Goal: Task Accomplishment & Management: Manage account settings

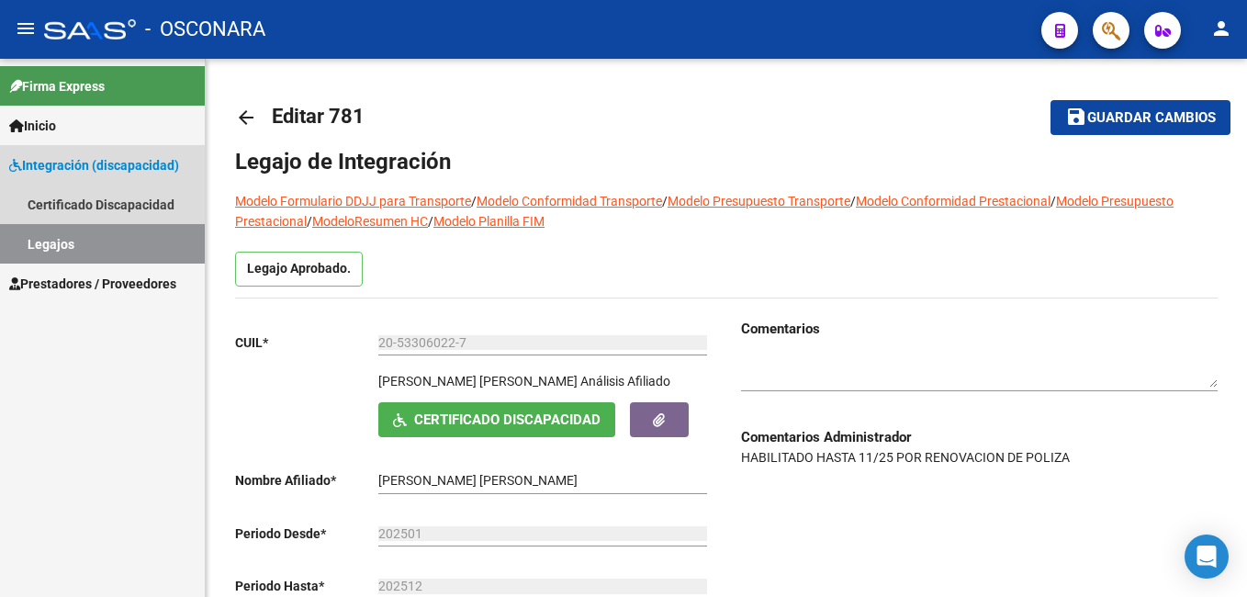
click at [107, 243] on link "Legajos" at bounding box center [102, 243] width 205 height 39
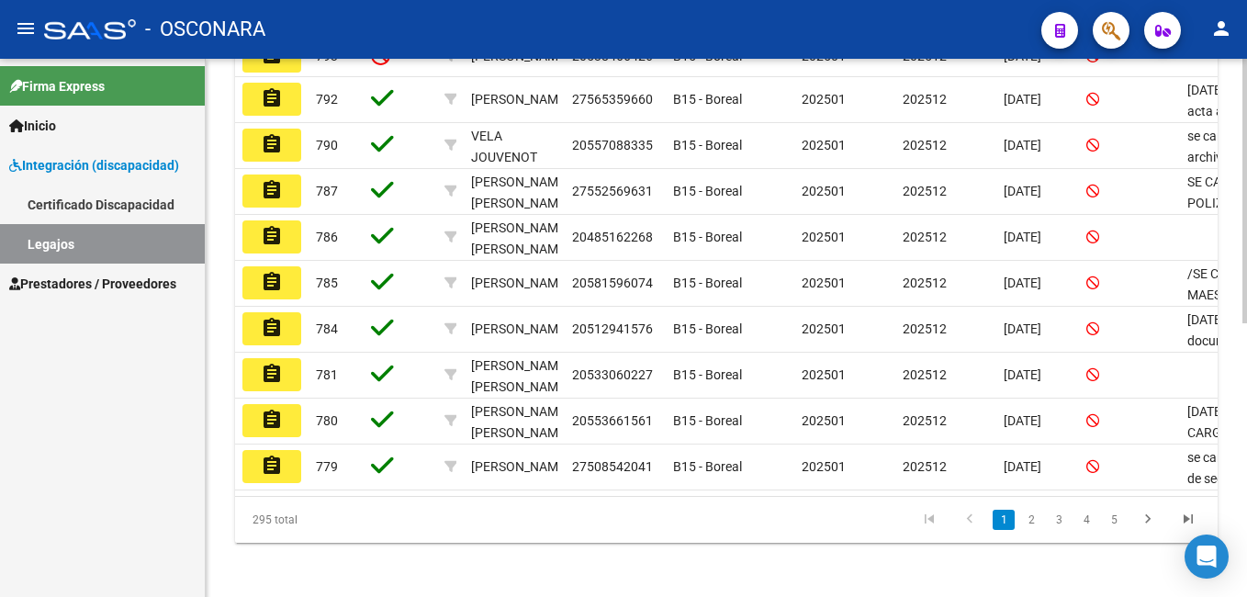
scroll to position [557, 0]
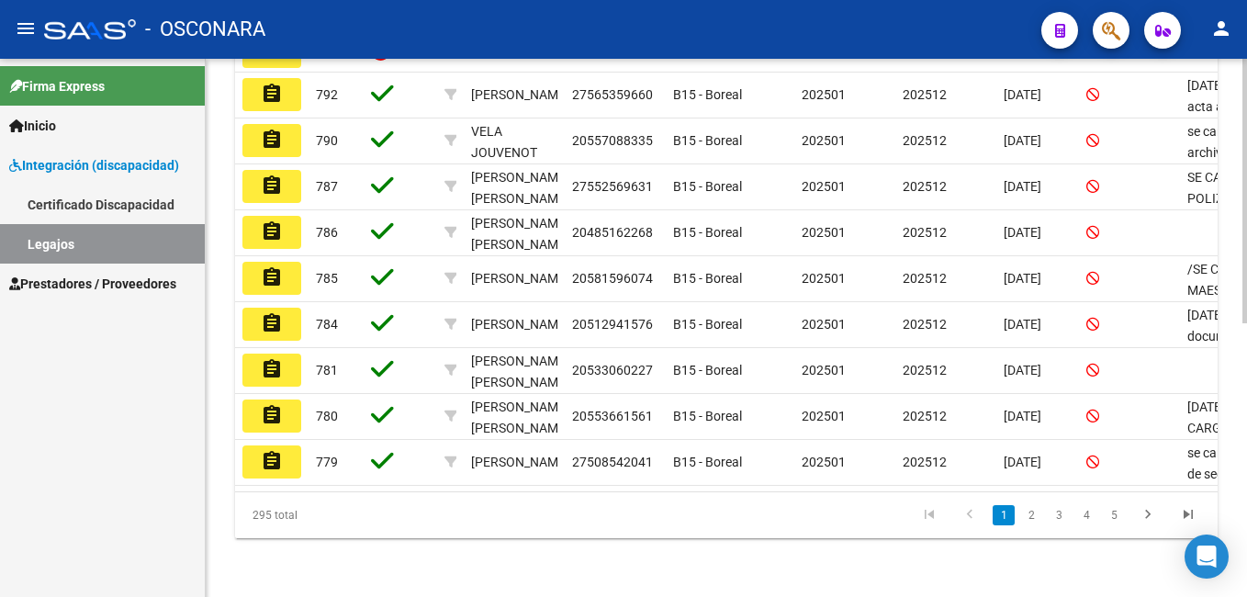
click at [1246, 596] on html "menu - OSCONARA person Firma Express Inicio Instructivos Contacto OS Integració…" at bounding box center [623, 298] width 1247 height 597
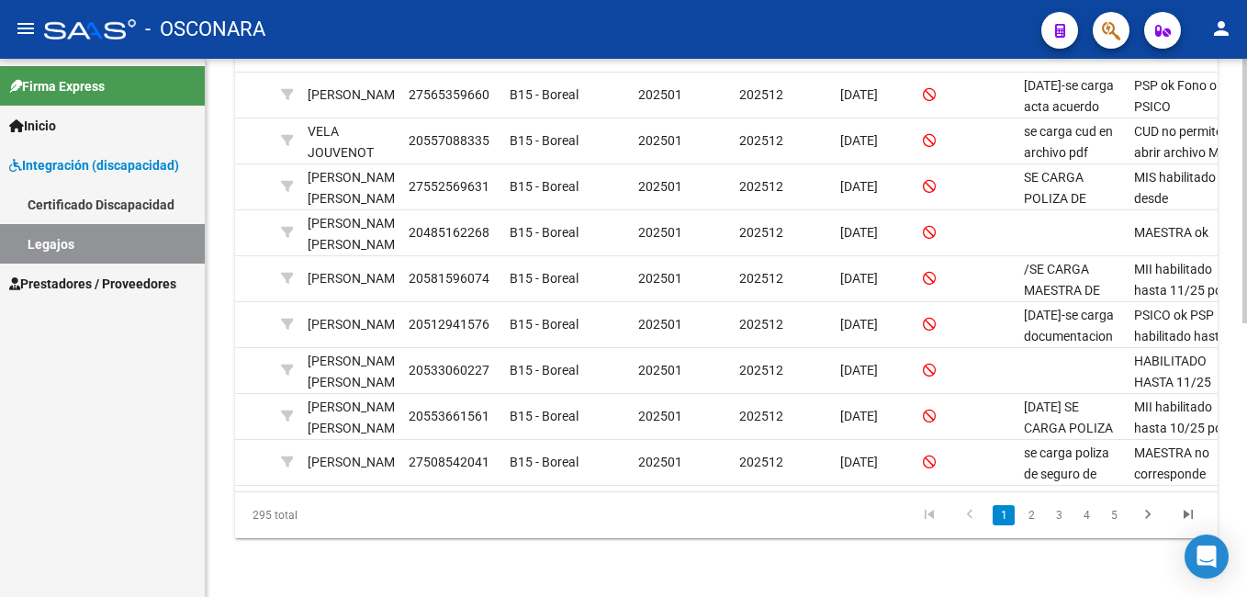
scroll to position [0, 183]
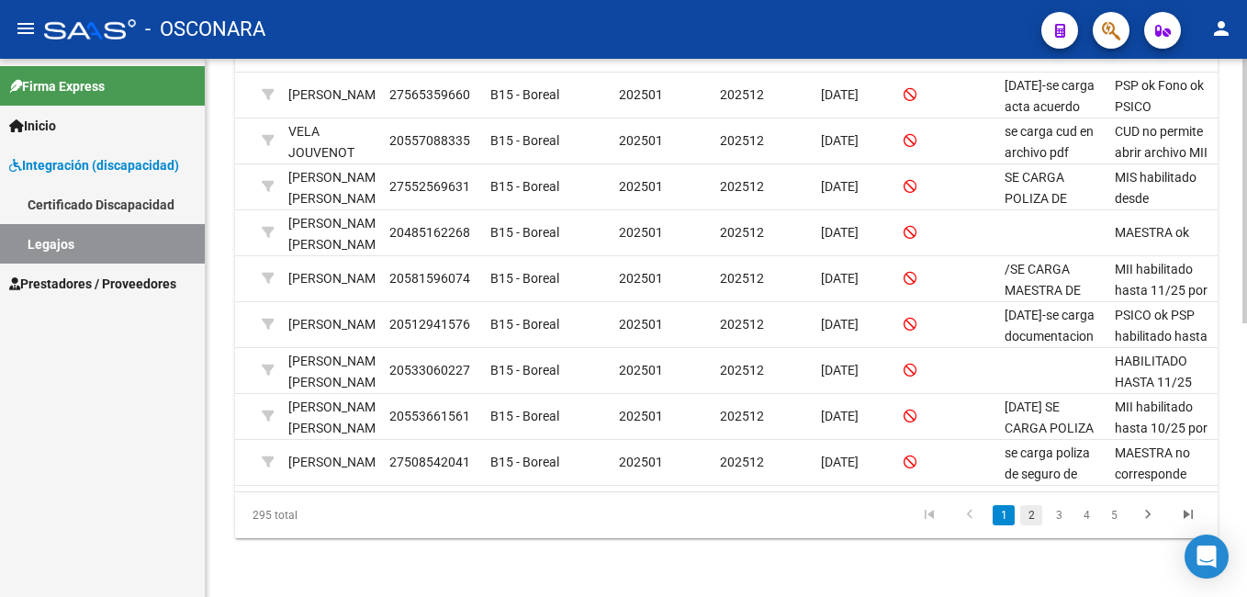
click at [1032, 514] on link "2" at bounding box center [1031, 515] width 22 height 20
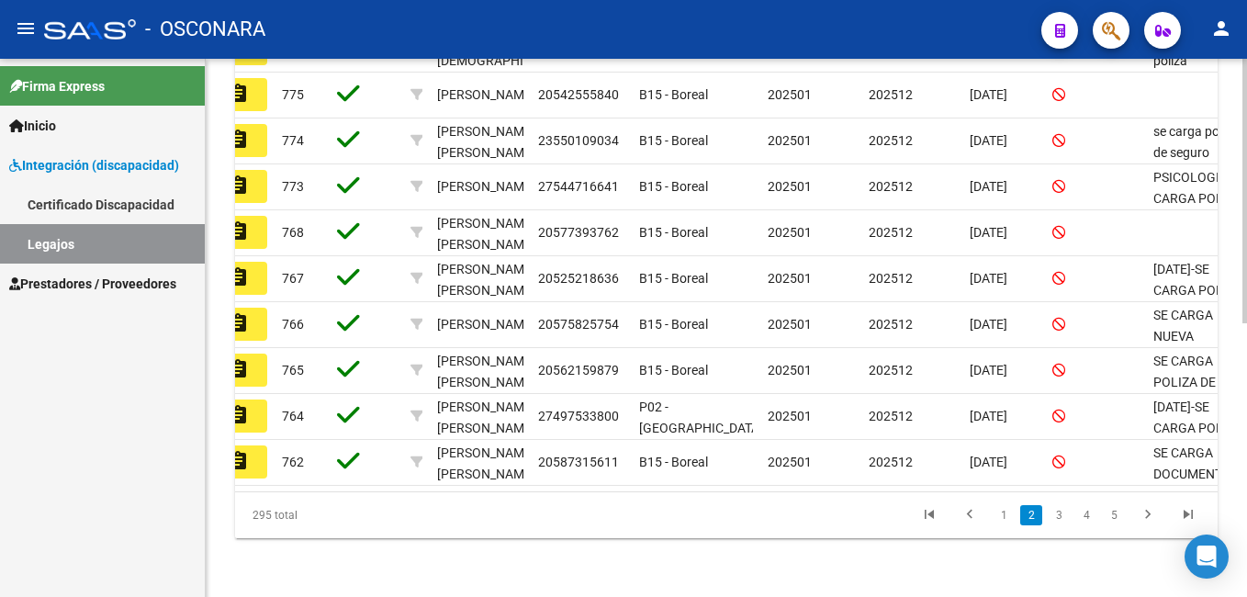
scroll to position [0, 0]
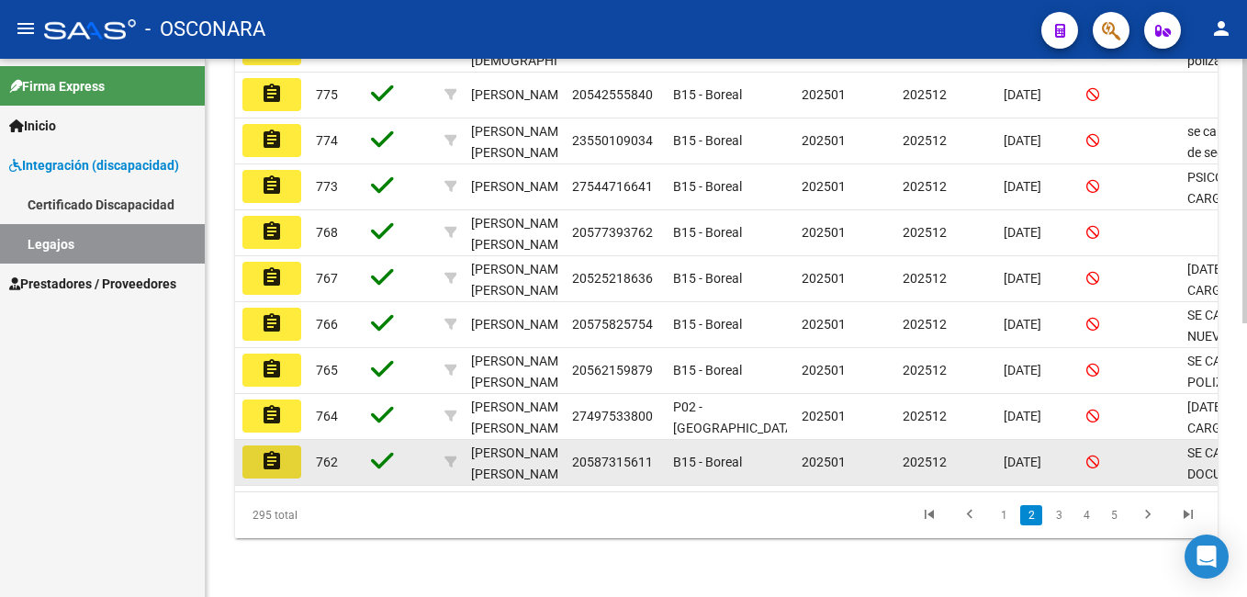
click at [266, 454] on mat-icon "assignment" at bounding box center [272, 461] width 22 height 22
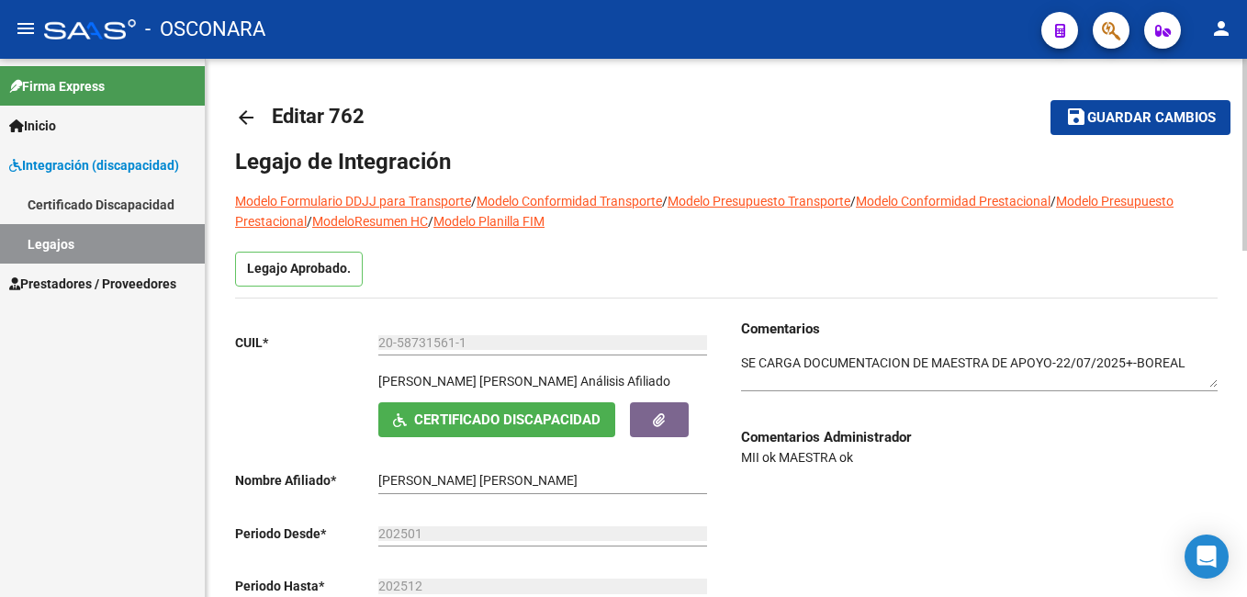
click at [1241, 27] on div "menu - OSCONARA person Firma Express Inicio Instructivos Contacto OS Integració…" at bounding box center [623, 298] width 1247 height 597
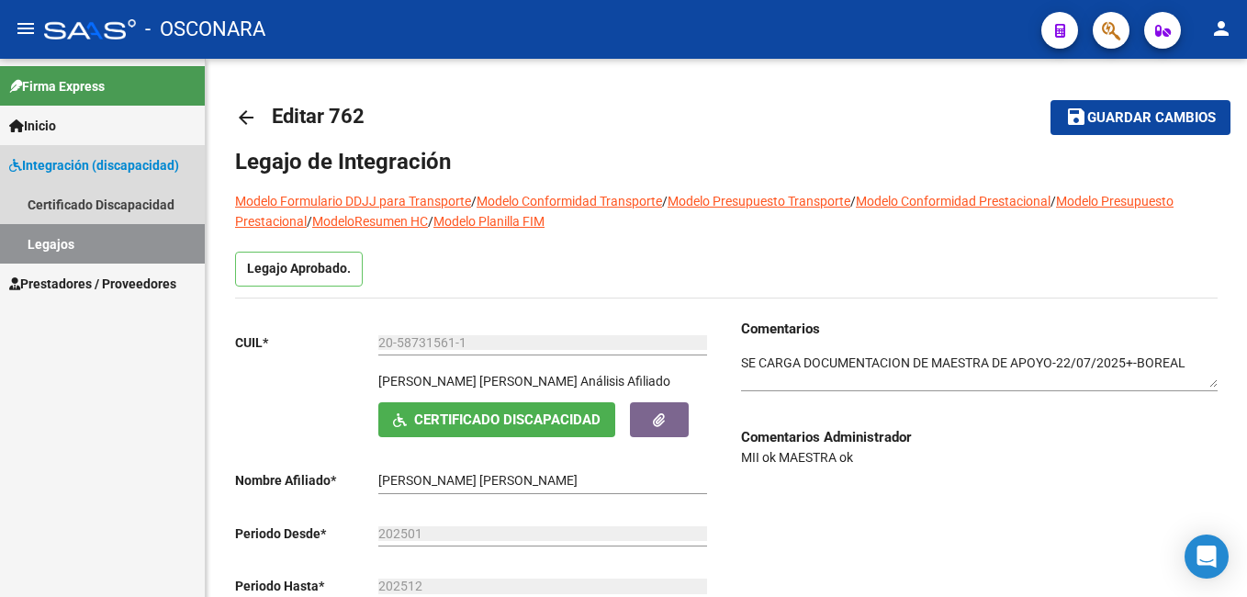
click at [117, 241] on link "Legajos" at bounding box center [102, 243] width 205 height 39
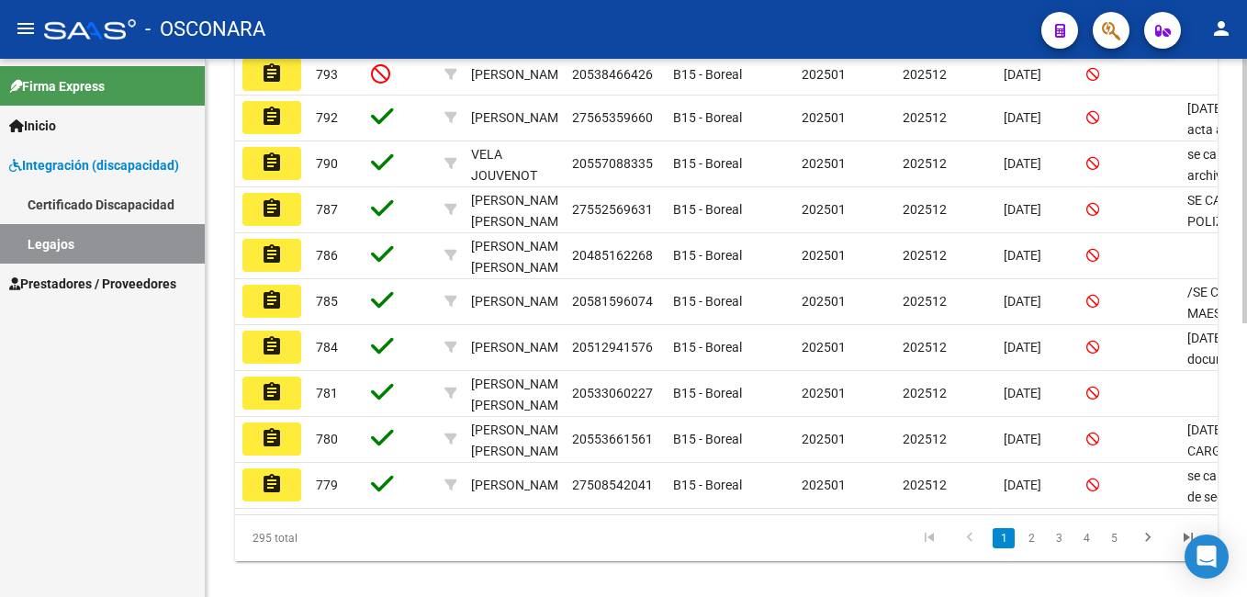
scroll to position [557, 0]
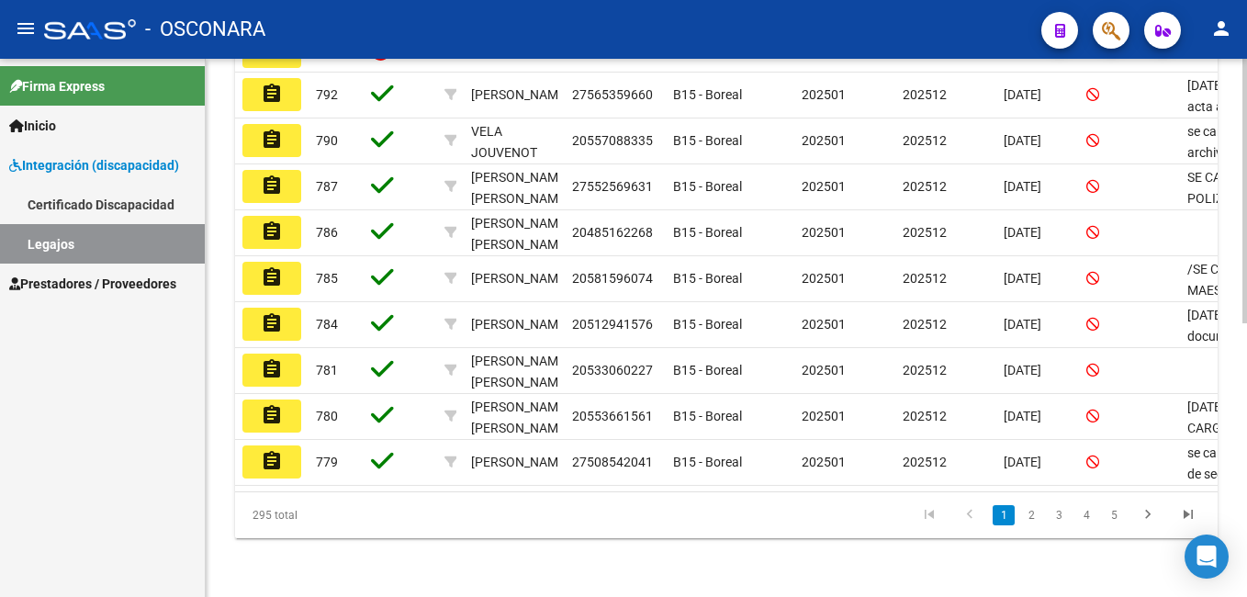
click at [1246, 505] on html "menu - OSCONARA person Firma Express Inicio Instructivos Contacto OS Integració…" at bounding box center [623, 298] width 1247 height 597
click at [1034, 519] on link "2" at bounding box center [1031, 515] width 22 height 20
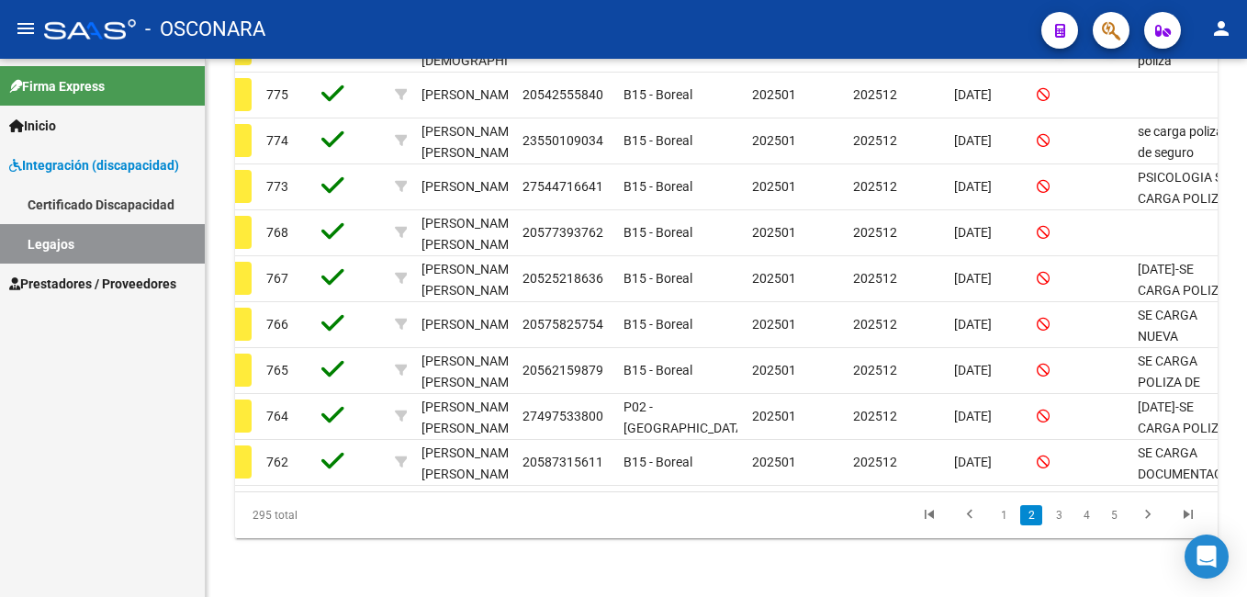
scroll to position [0, 0]
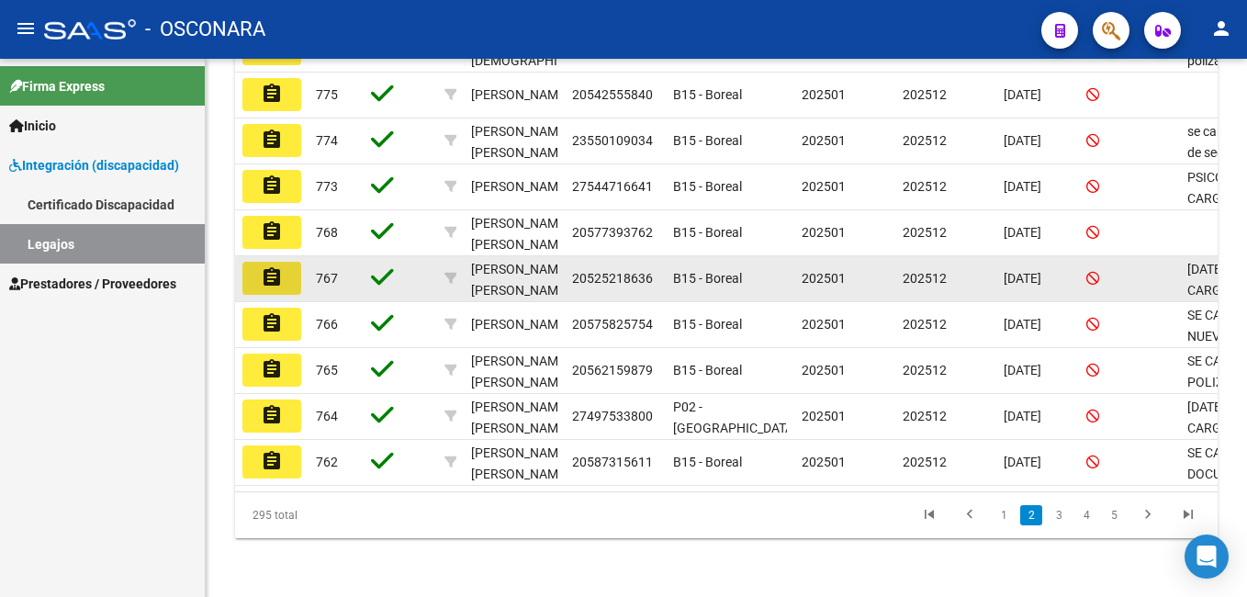
click at [277, 269] on mat-icon "assignment" at bounding box center [272, 277] width 22 height 22
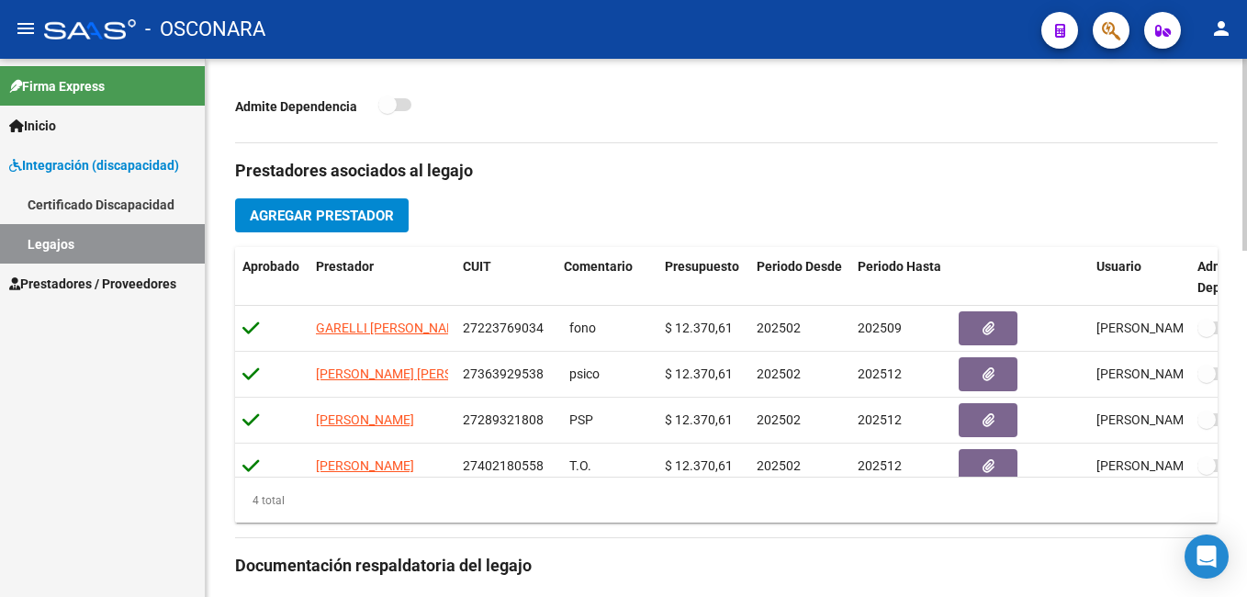
scroll to position [544, 0]
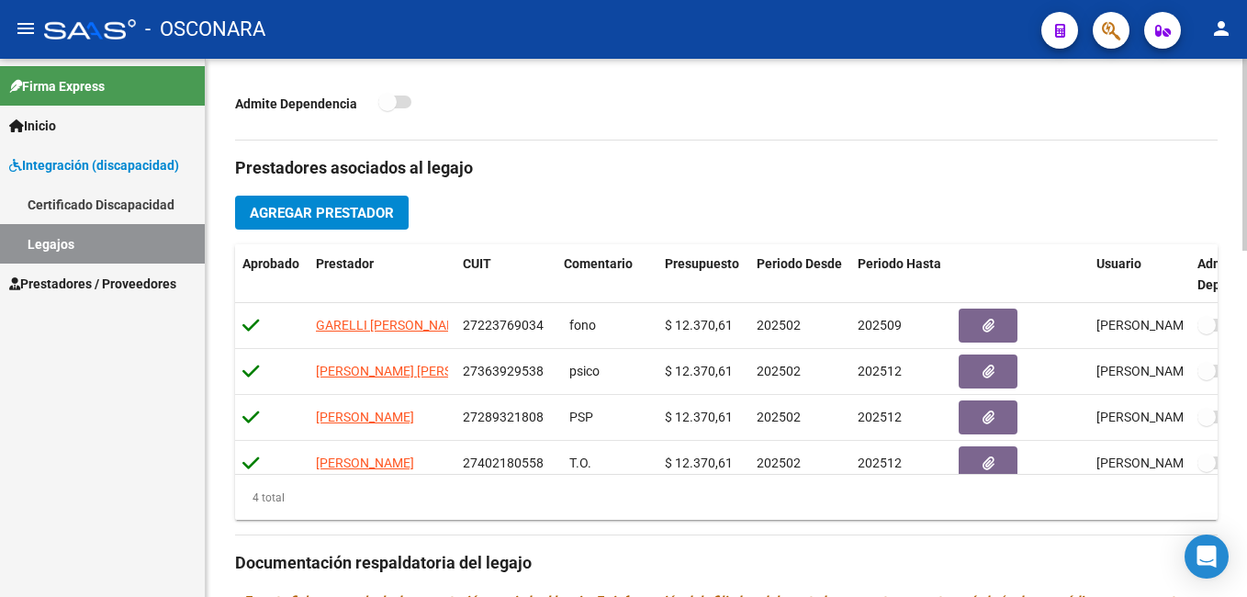
click at [1246, 407] on html "menu - OSCONARA person Firma Express Inicio Instructivos Contacto OS Integració…" at bounding box center [623, 298] width 1247 height 597
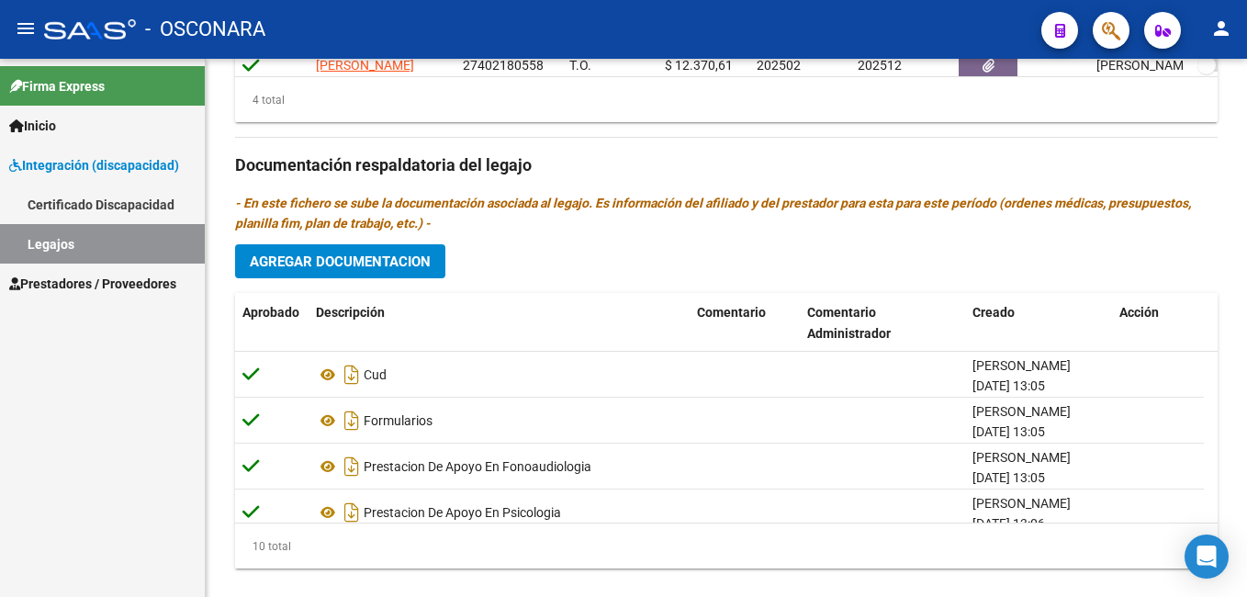
scroll to position [973, 0]
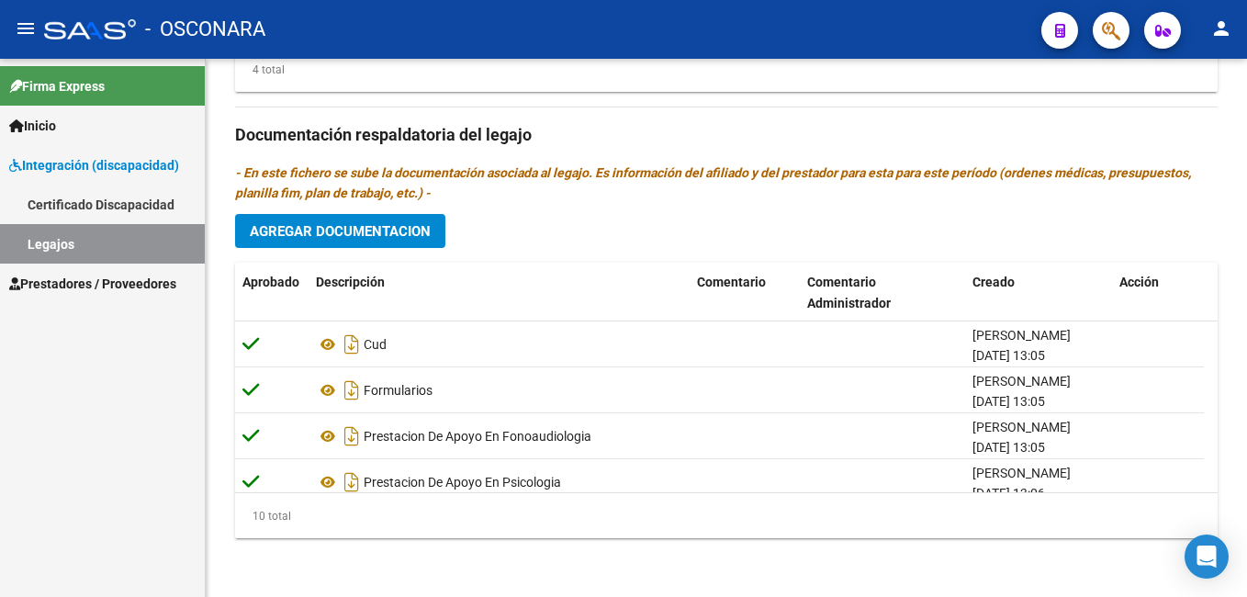
click at [1246, 596] on html "menu - OSCONARA person Firma Express Inicio Instructivos Contacto OS Integració…" at bounding box center [623, 298] width 1247 height 597
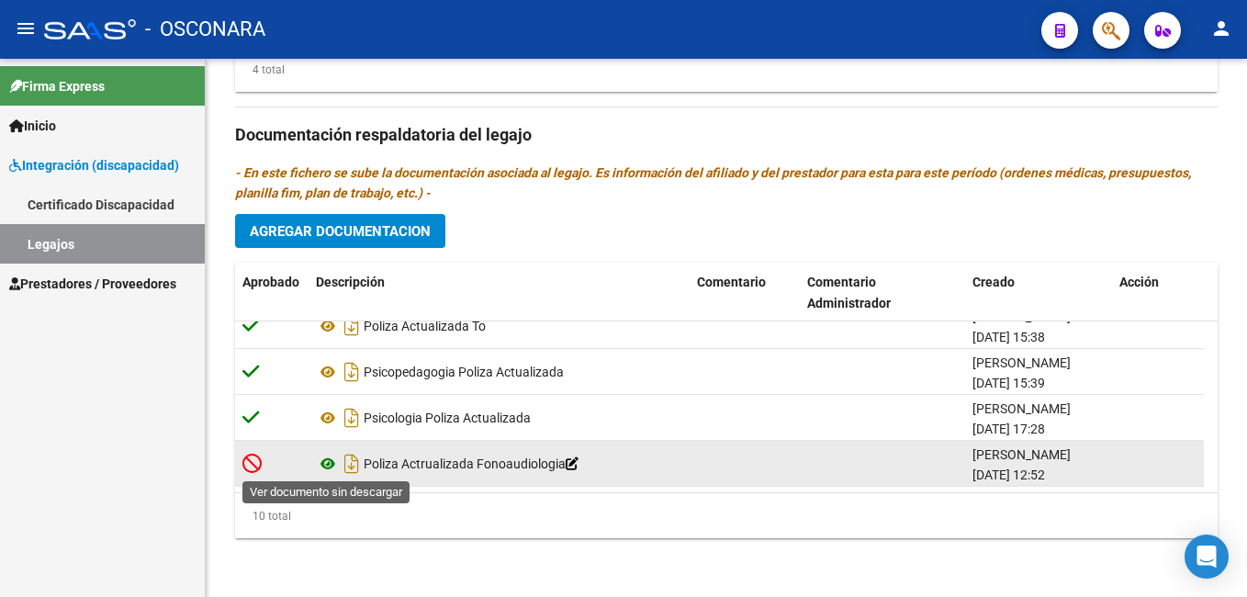
click at [329, 462] on icon at bounding box center [328, 464] width 24 height 22
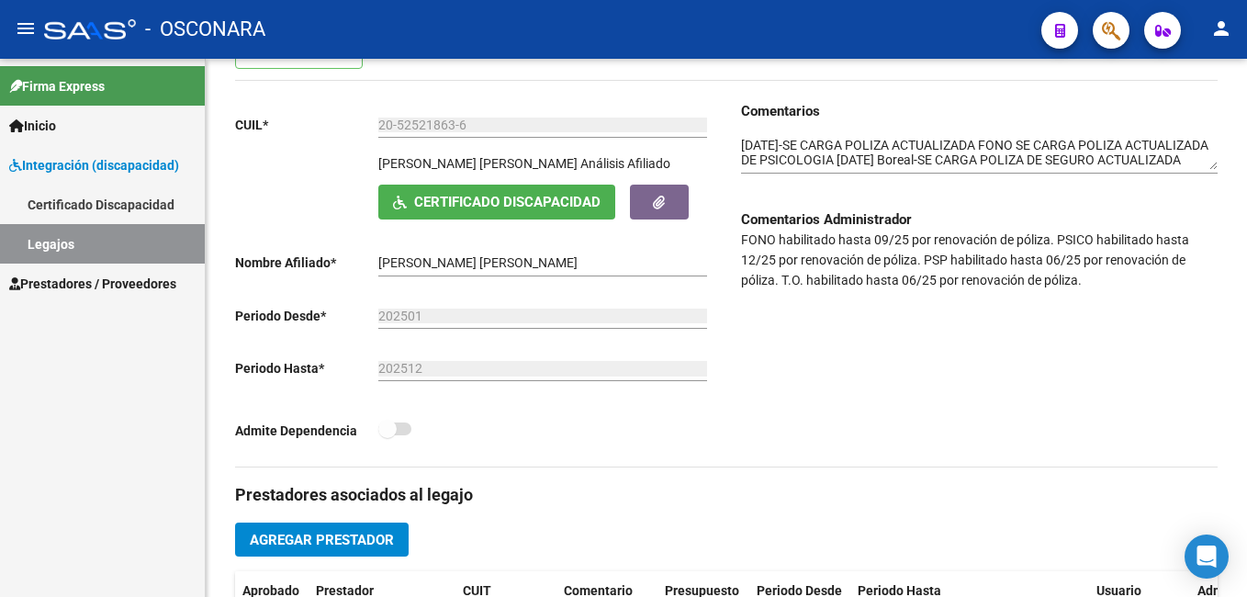
scroll to position [0, 0]
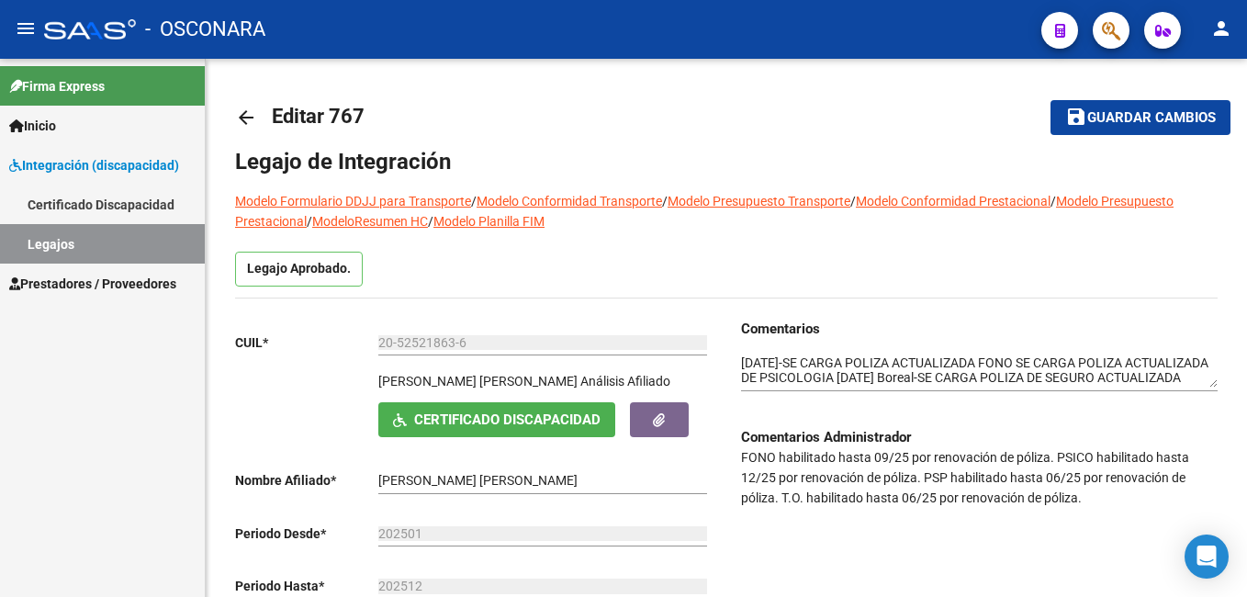
click at [1246, 71] on html "menu - OSCONARA person Firma Express Inicio Instructivos Contacto OS Integració…" at bounding box center [623, 298] width 1247 height 597
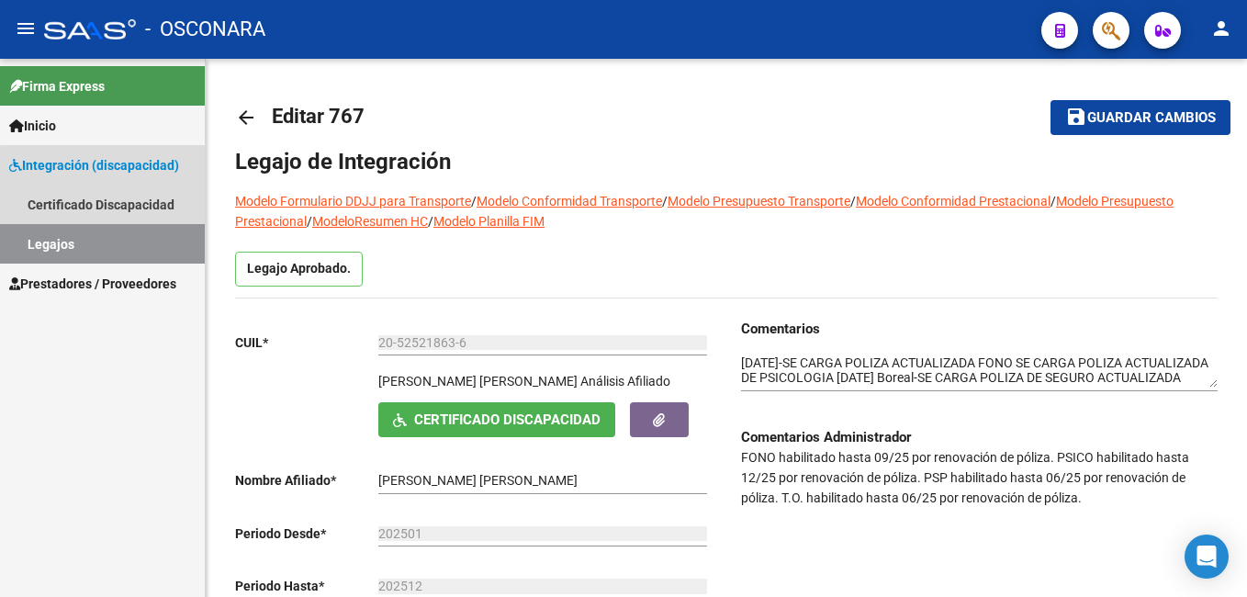
click at [103, 236] on link "Legajos" at bounding box center [102, 243] width 205 height 39
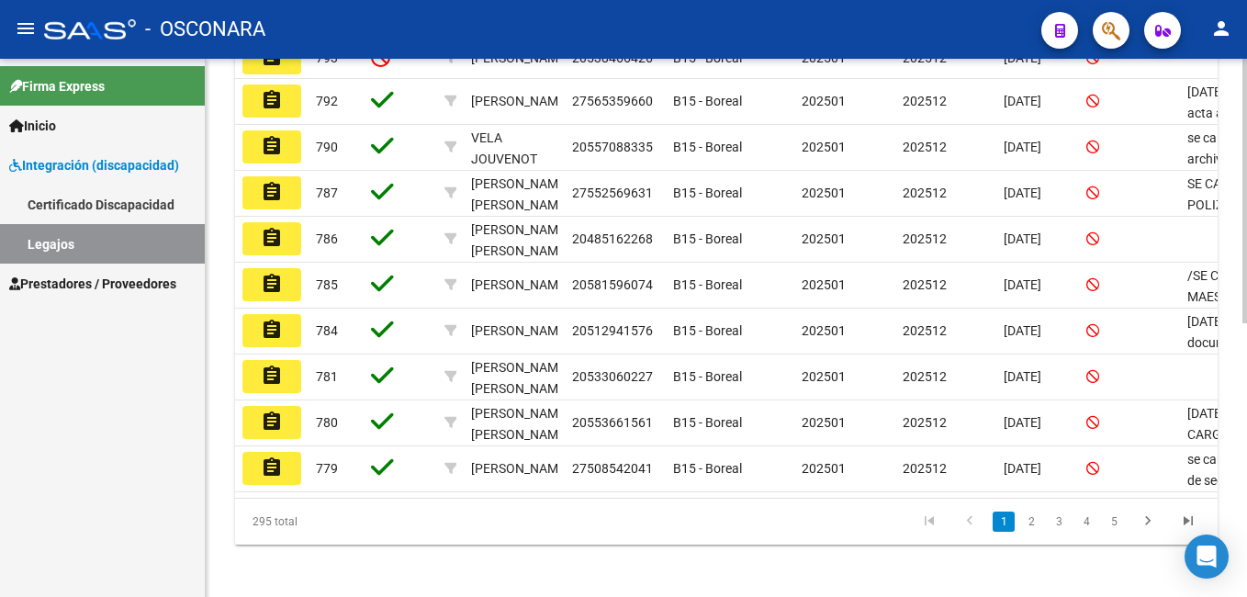
scroll to position [557, 0]
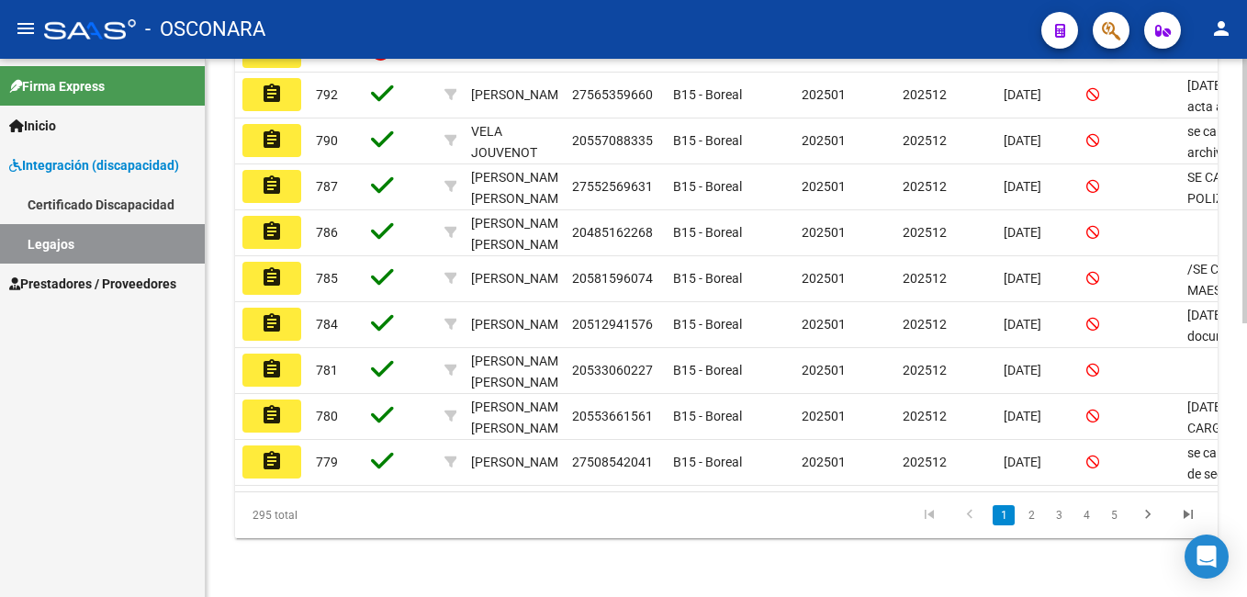
click at [1246, 524] on html "menu - OSCONARA person Firma Express Inicio Instructivos Contacto OS Integració…" at bounding box center [623, 298] width 1247 height 597
click at [1058, 510] on link "3" at bounding box center [1059, 515] width 22 height 20
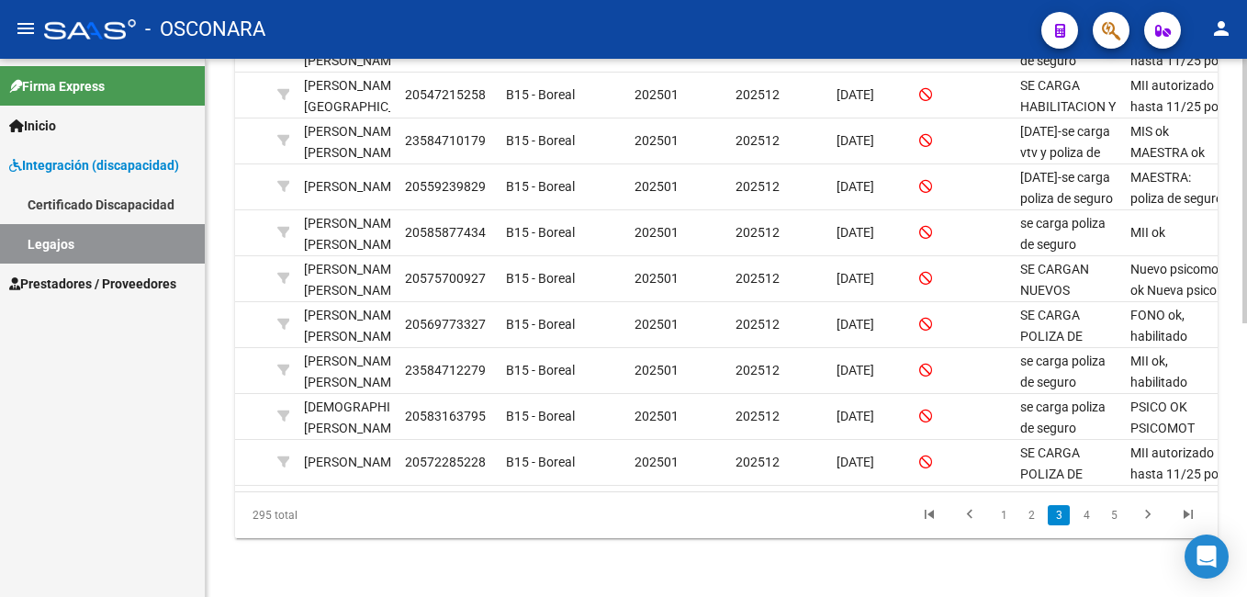
scroll to position [0, 183]
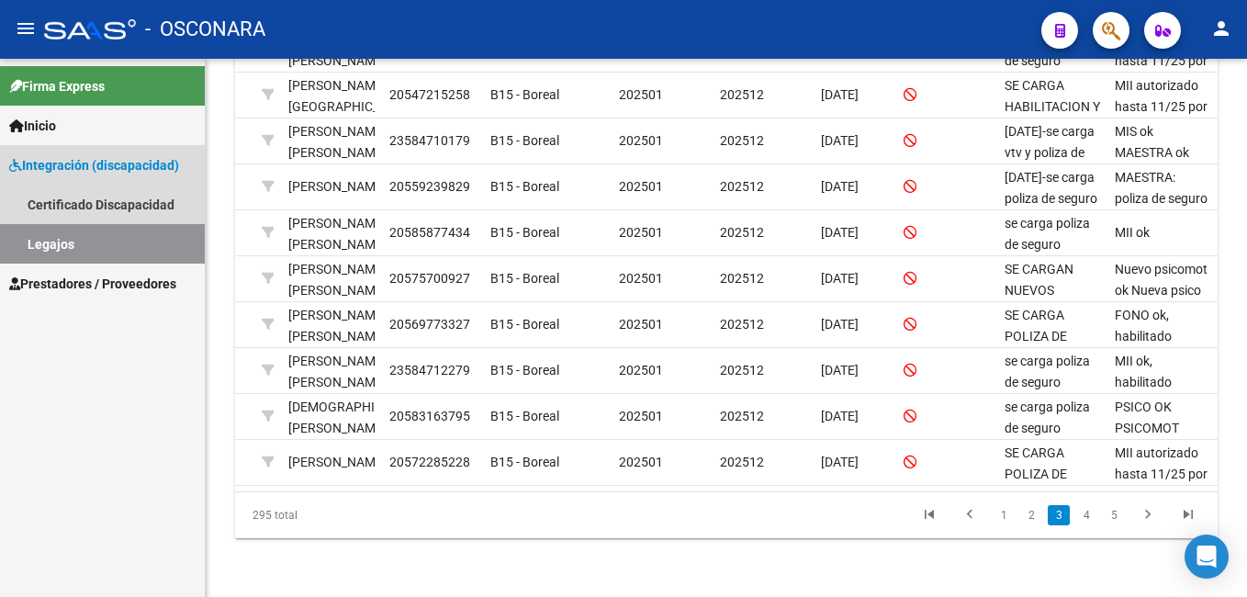
click at [73, 242] on link "Legajos" at bounding box center [102, 243] width 205 height 39
click at [163, 241] on link "Legajos" at bounding box center [102, 243] width 205 height 39
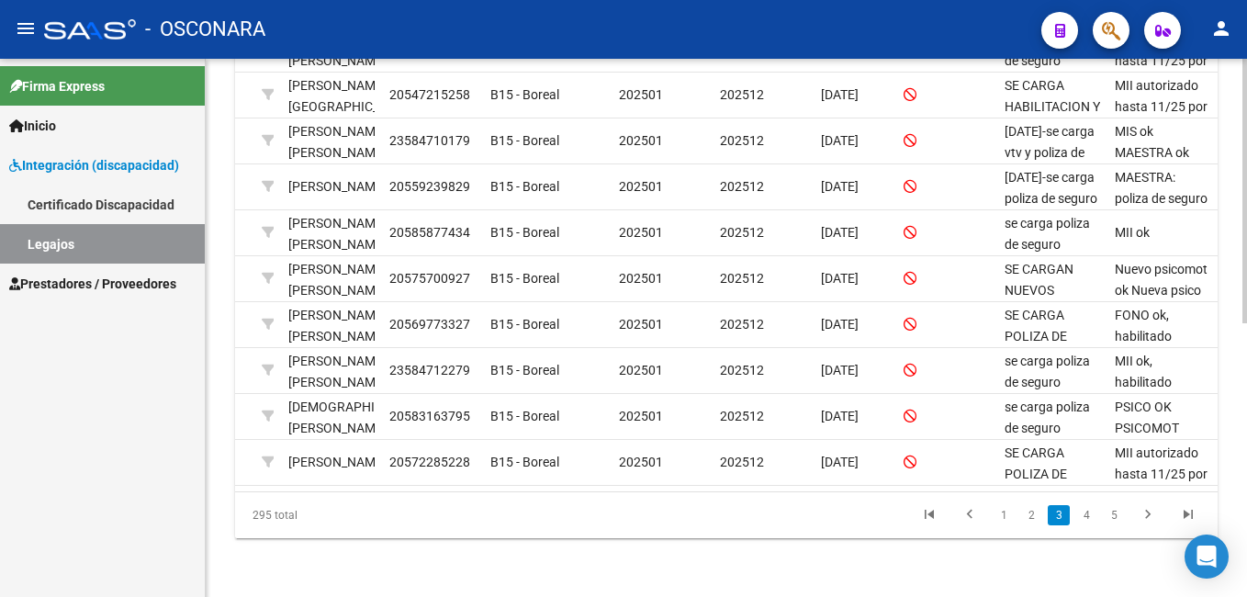
click at [1246, 392] on div at bounding box center [1244, 464] width 5 height 264
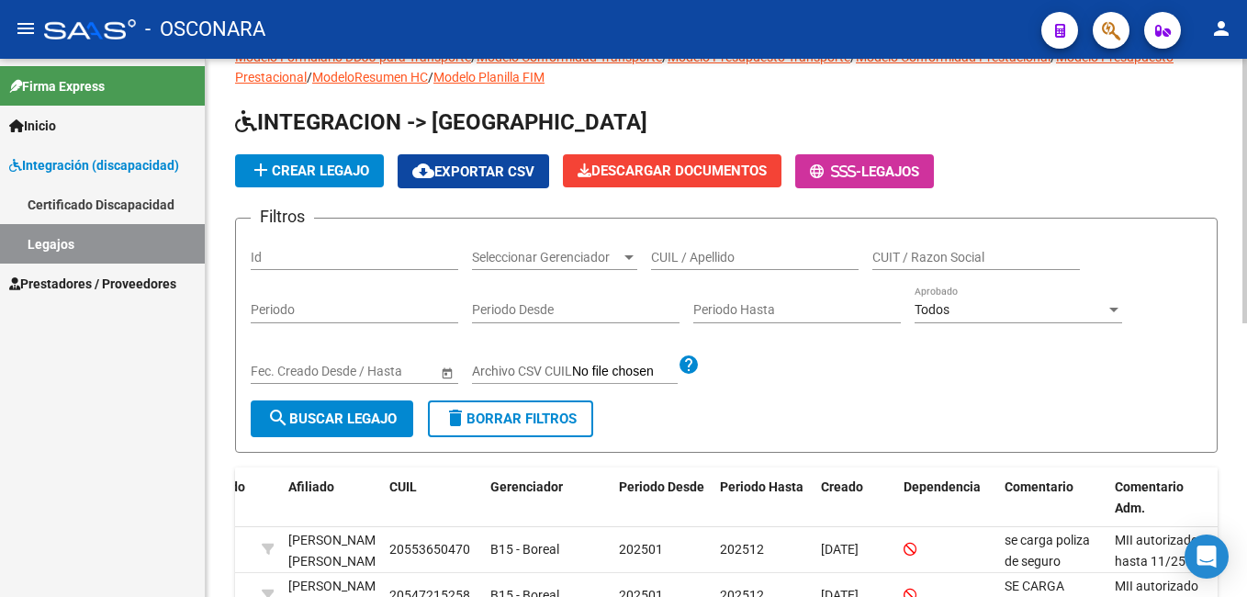
scroll to position [28, 0]
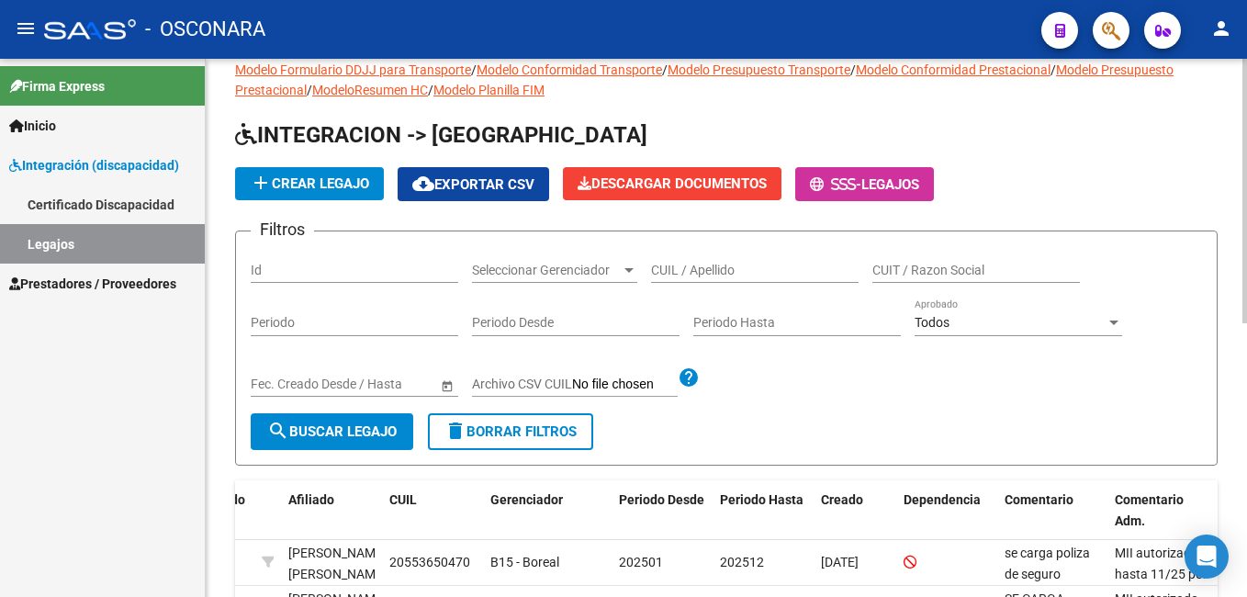
click at [1246, 132] on html "menu - OSCONARA person Firma Express Inicio Instructivos Contacto OS Integració…" at bounding box center [623, 298] width 1247 height 597
click at [292, 275] on input "Id" at bounding box center [354, 271] width 207 height 16
type input "755"
click at [334, 426] on span "search Buscar Legajo" at bounding box center [331, 431] width 129 height 17
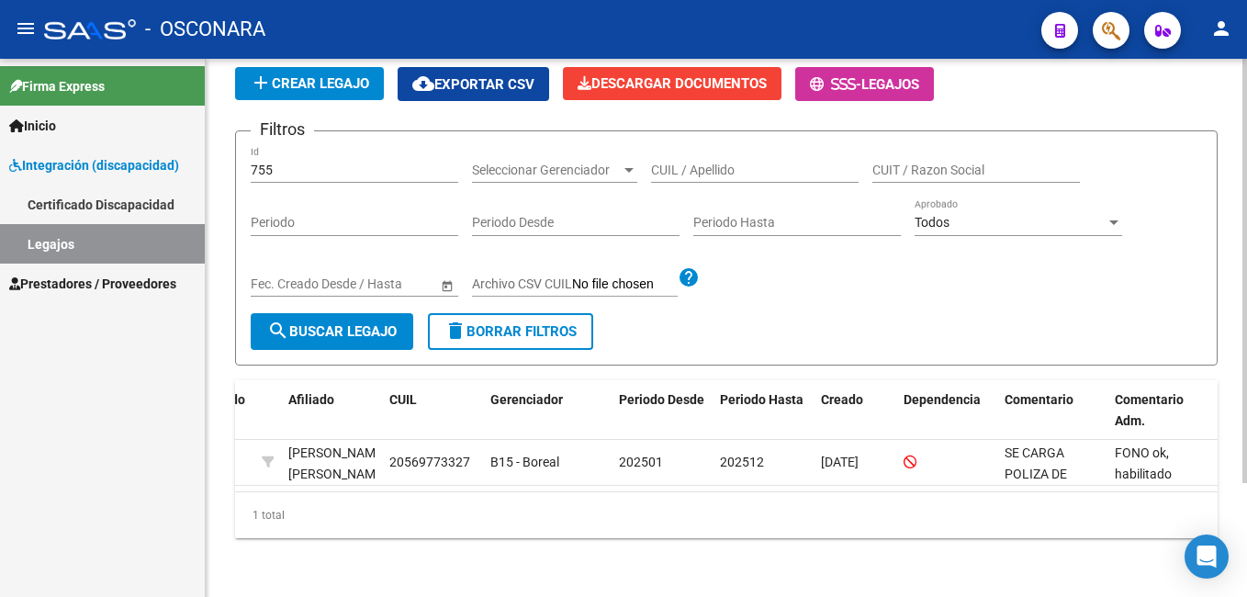
scroll to position [144, 0]
click at [1246, 474] on html "menu - OSCONARA person Firma Express Inicio Instructivos Contacto OS Integració…" at bounding box center [623, 298] width 1247 height 597
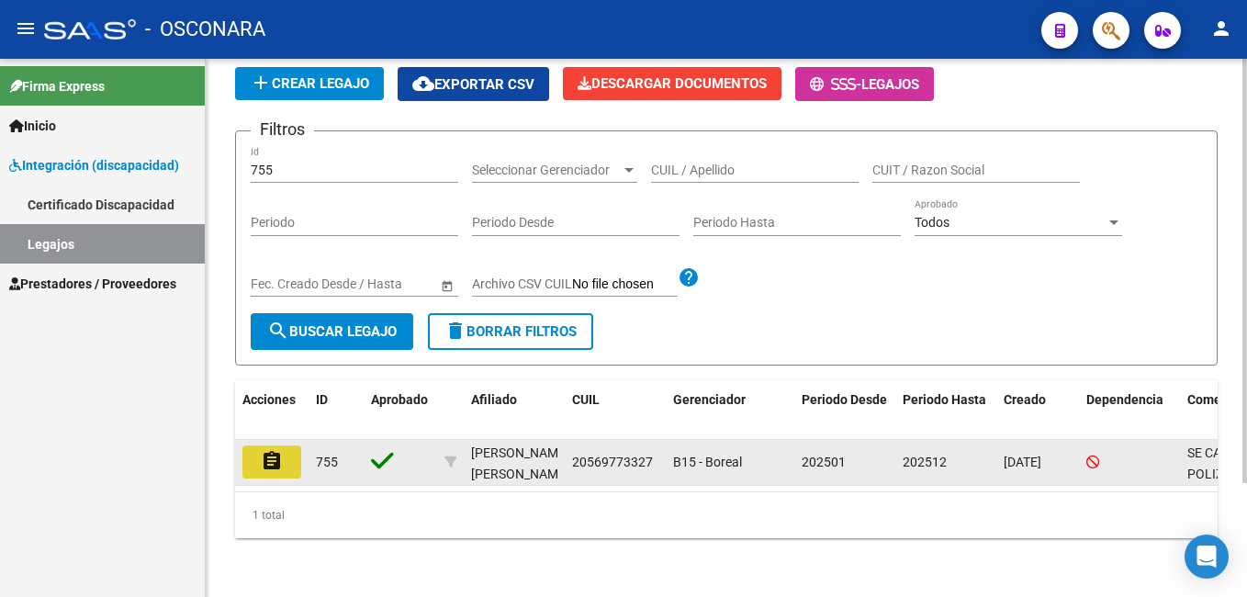
click at [280, 450] on mat-icon "assignment" at bounding box center [272, 461] width 22 height 22
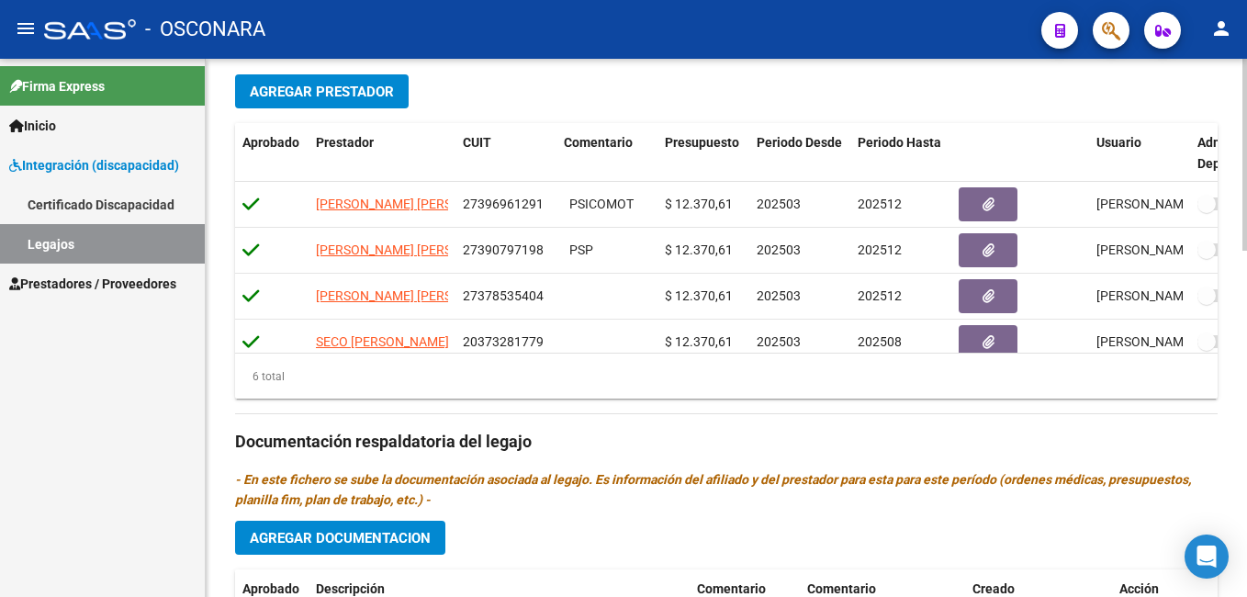
scroll to position [634, 0]
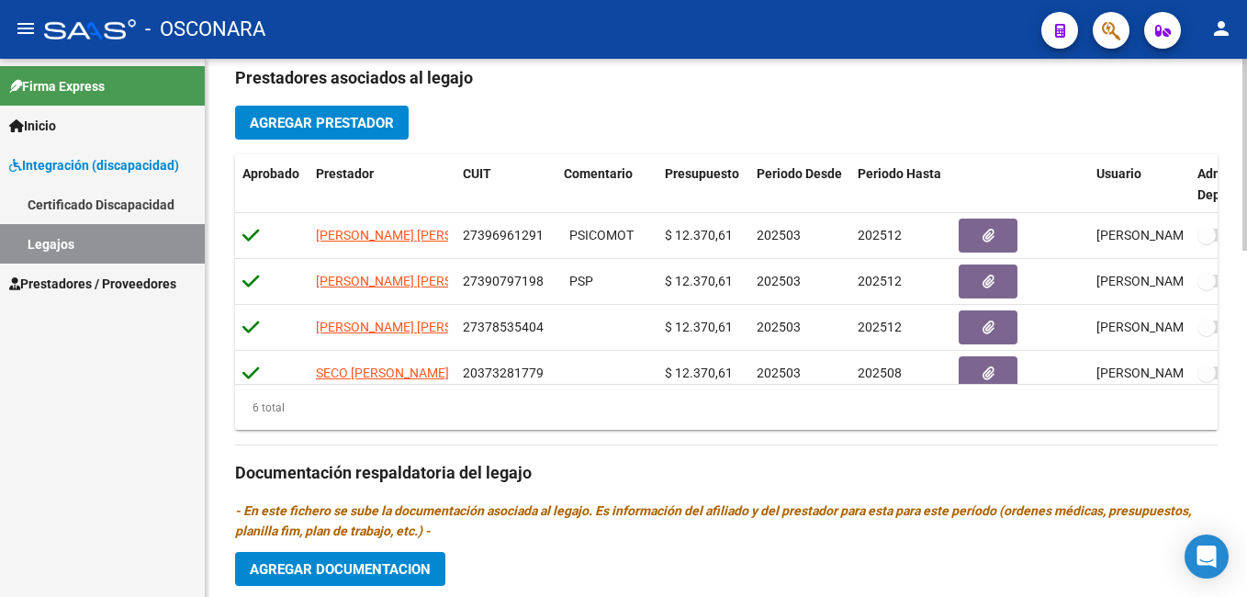
click at [1246, 432] on html "menu - OSCONARA person Firma Express Inicio Instructivos Contacto OS Integració…" at bounding box center [623, 298] width 1247 height 597
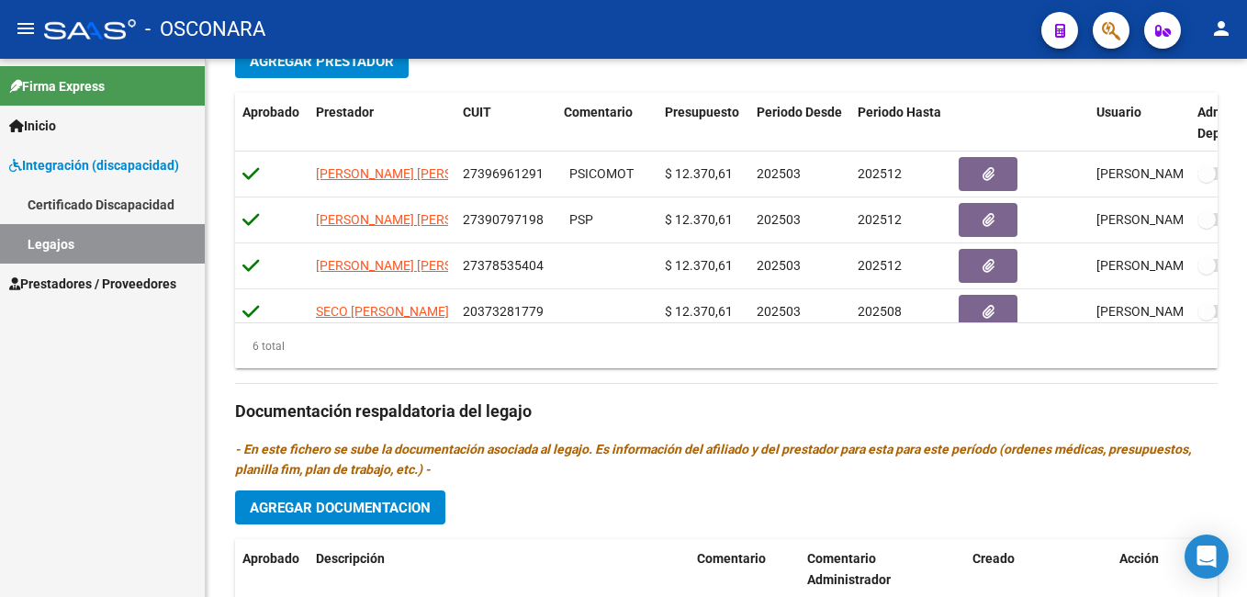
scroll to position [694, 0]
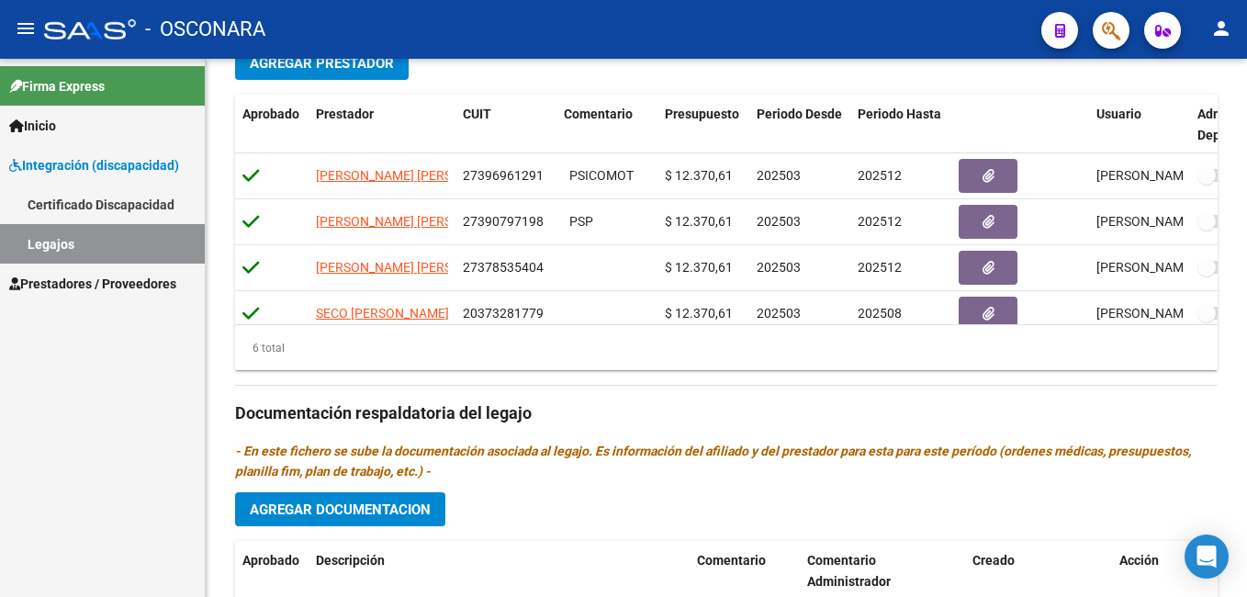
click at [1246, 341] on html "menu - OSCONARA person Firma Express Inicio Instructivos Contacto OS Integració…" at bounding box center [623, 298] width 1247 height 597
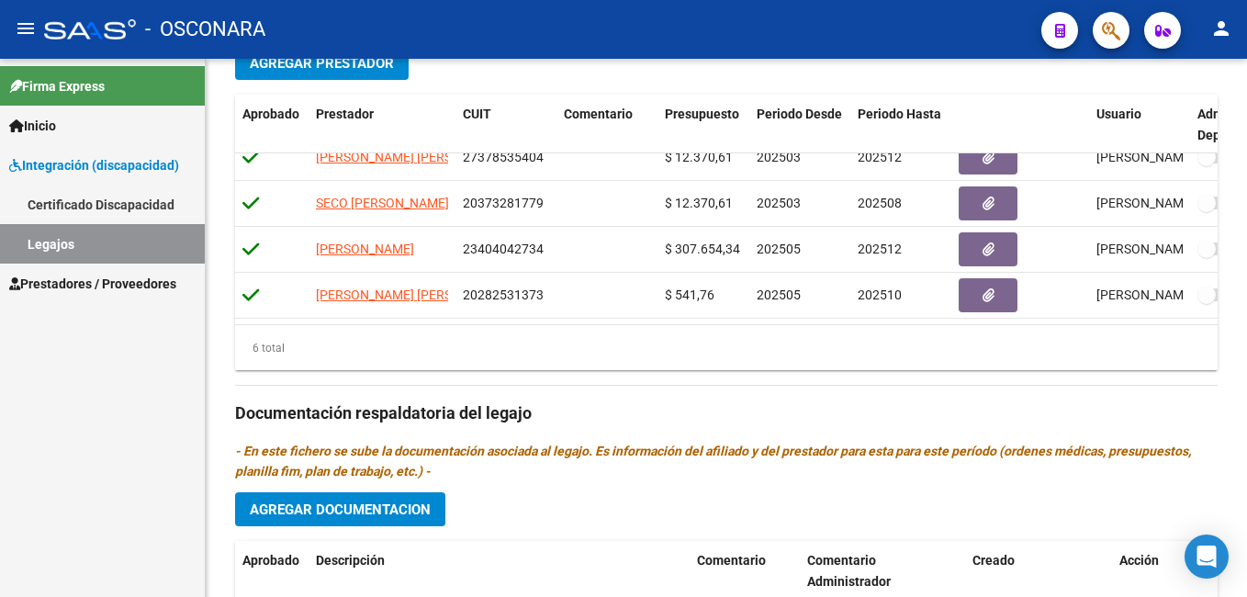
scroll to position [973, 0]
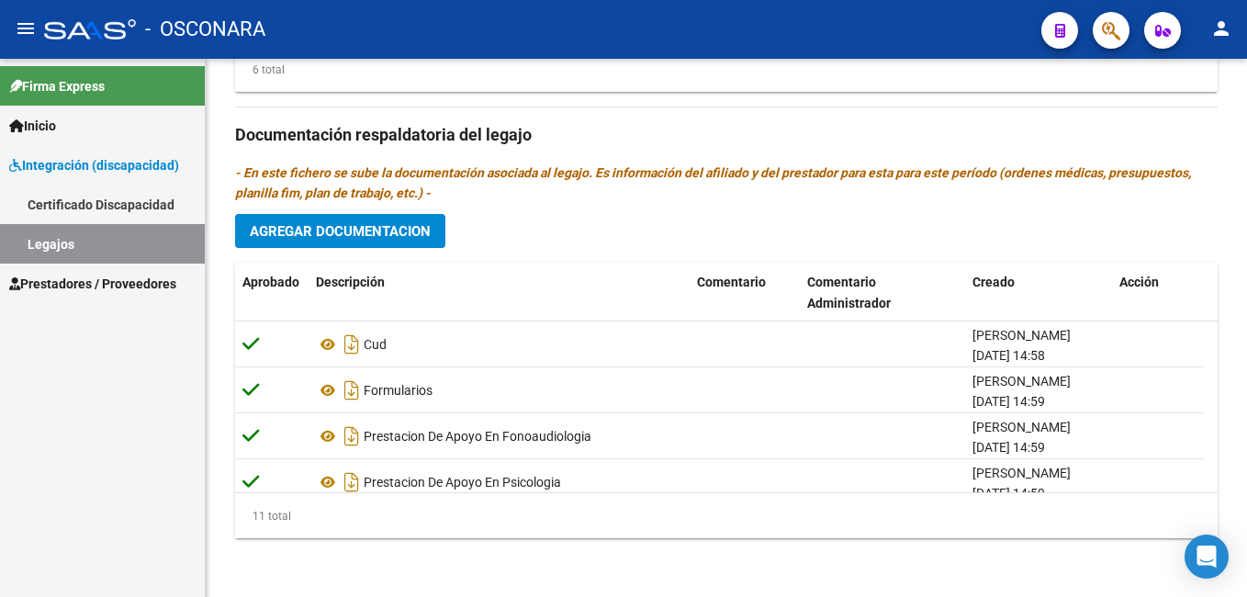
click at [1246, 596] on html "menu - OSCONARA person Firma Express Inicio Instructivos Contacto OS Integració…" at bounding box center [623, 298] width 1247 height 597
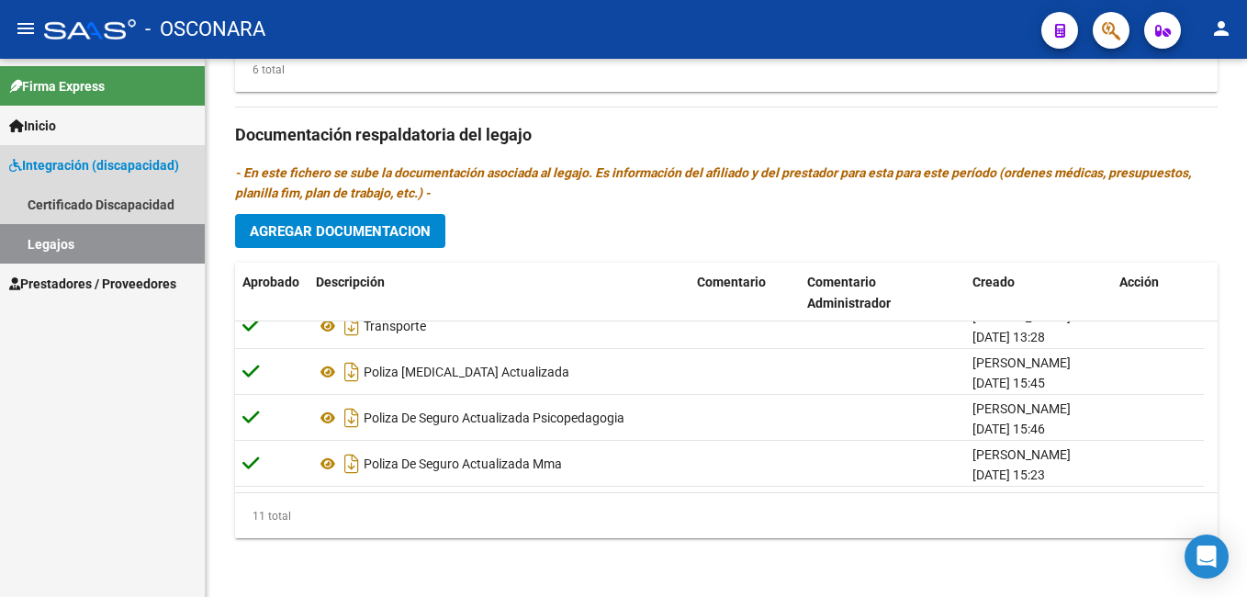
click at [146, 253] on link "Legajos" at bounding box center [102, 243] width 205 height 39
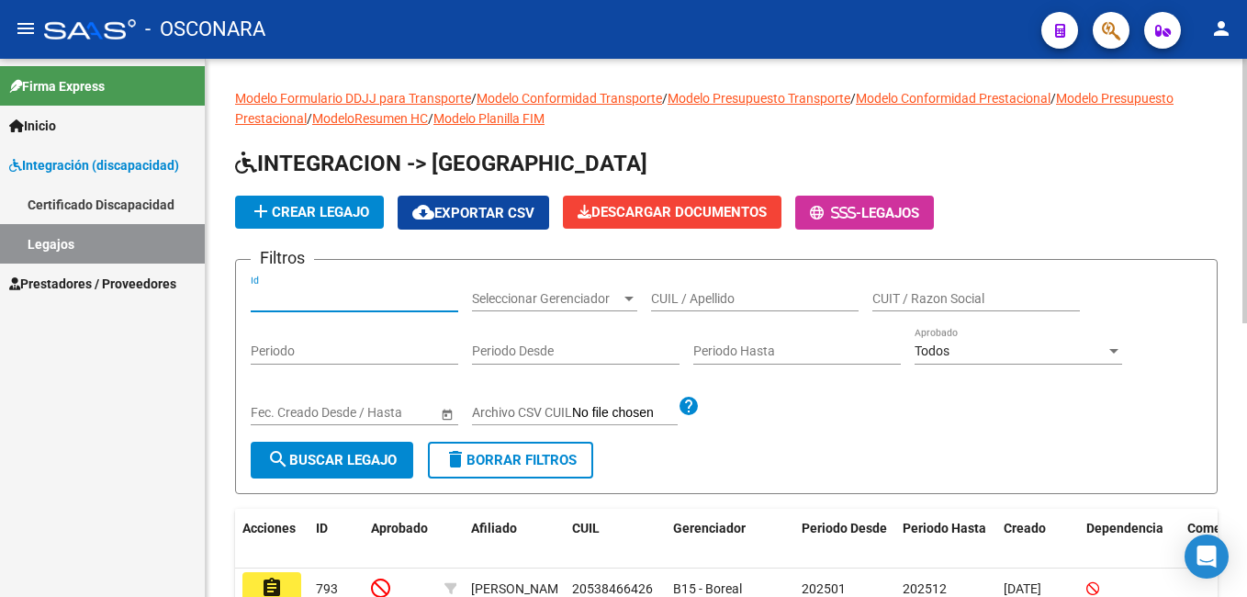
click at [290, 299] on input "Id" at bounding box center [354, 299] width 207 height 16
type input "767"
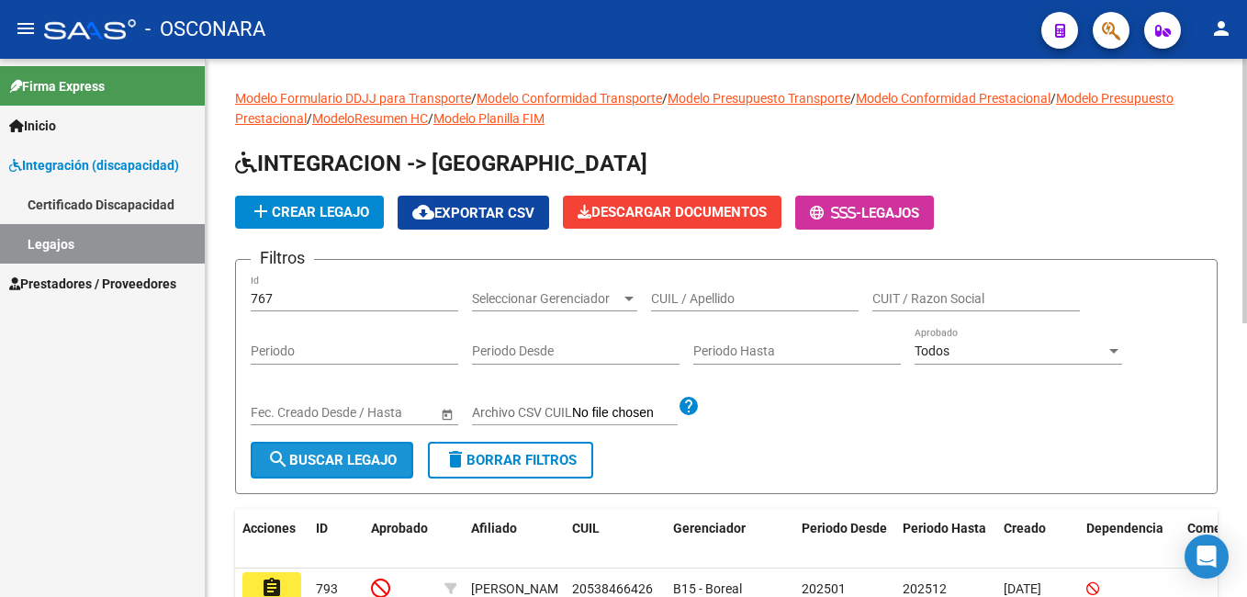
click at [355, 456] on span "search Buscar Legajo" at bounding box center [331, 460] width 129 height 17
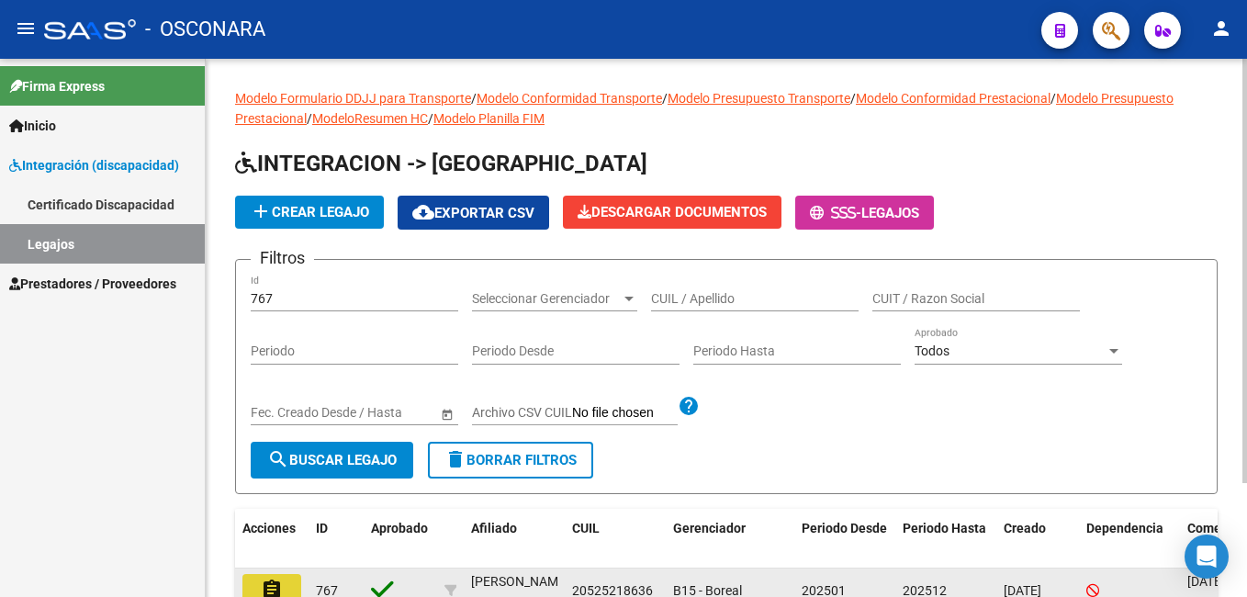
click at [287, 579] on button "assignment" at bounding box center [271, 590] width 59 height 33
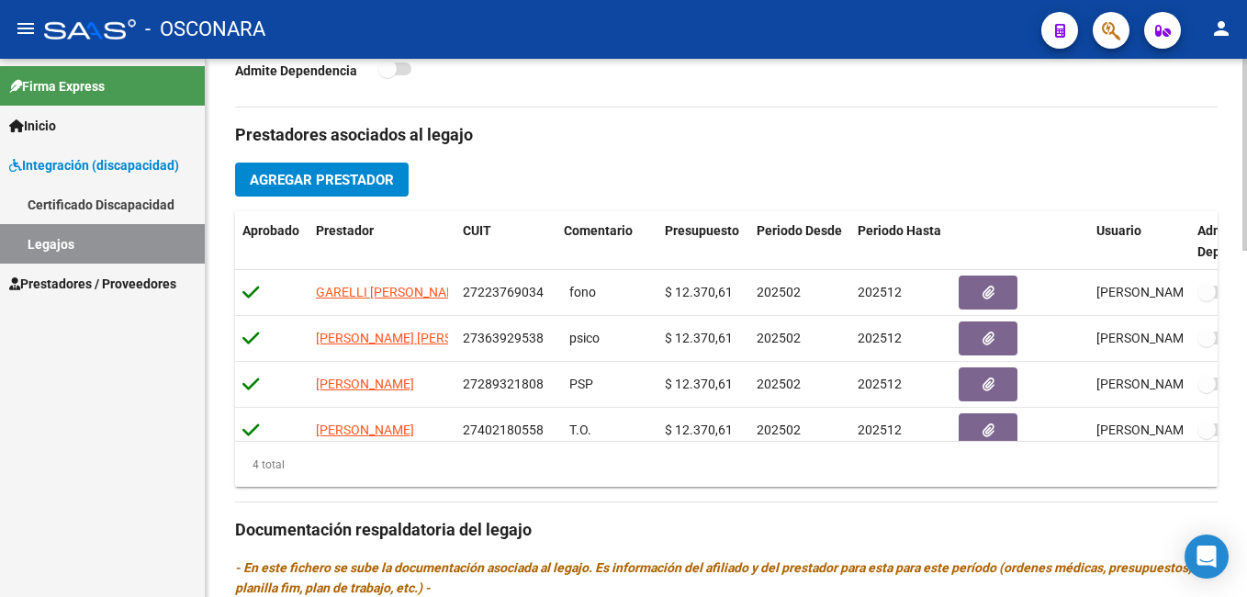
scroll to position [596, 0]
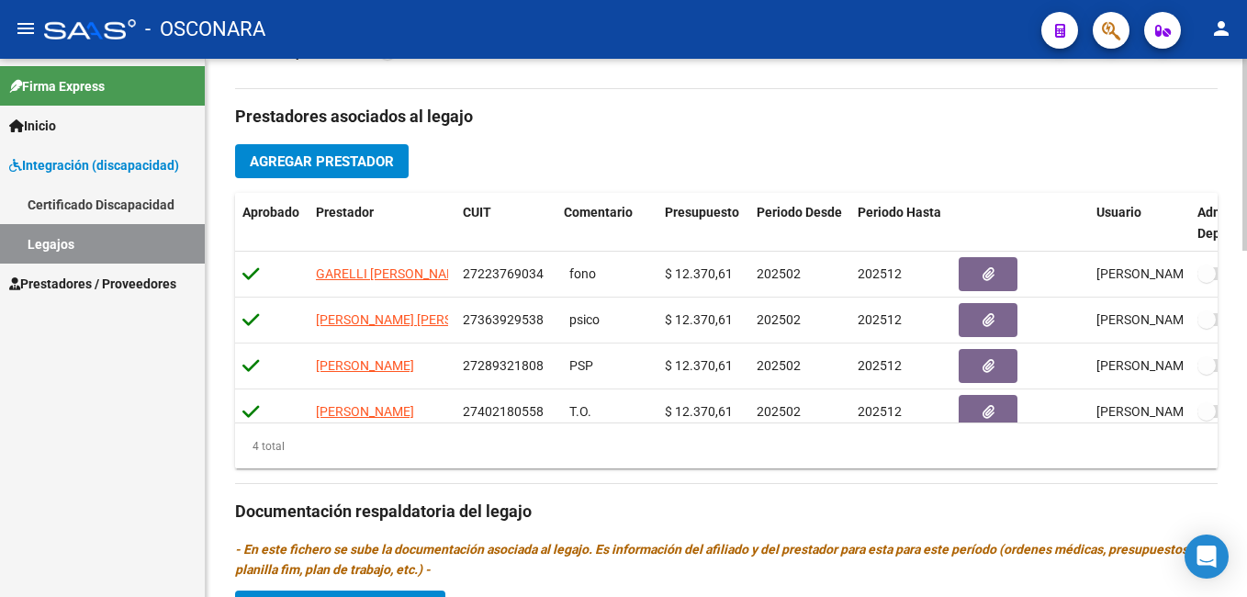
click at [1237, 327] on div "arrow_back Editar 767 save Guardar cambios Legajo de Integración Modelo Formula…" at bounding box center [729, 218] width 1046 height 1510
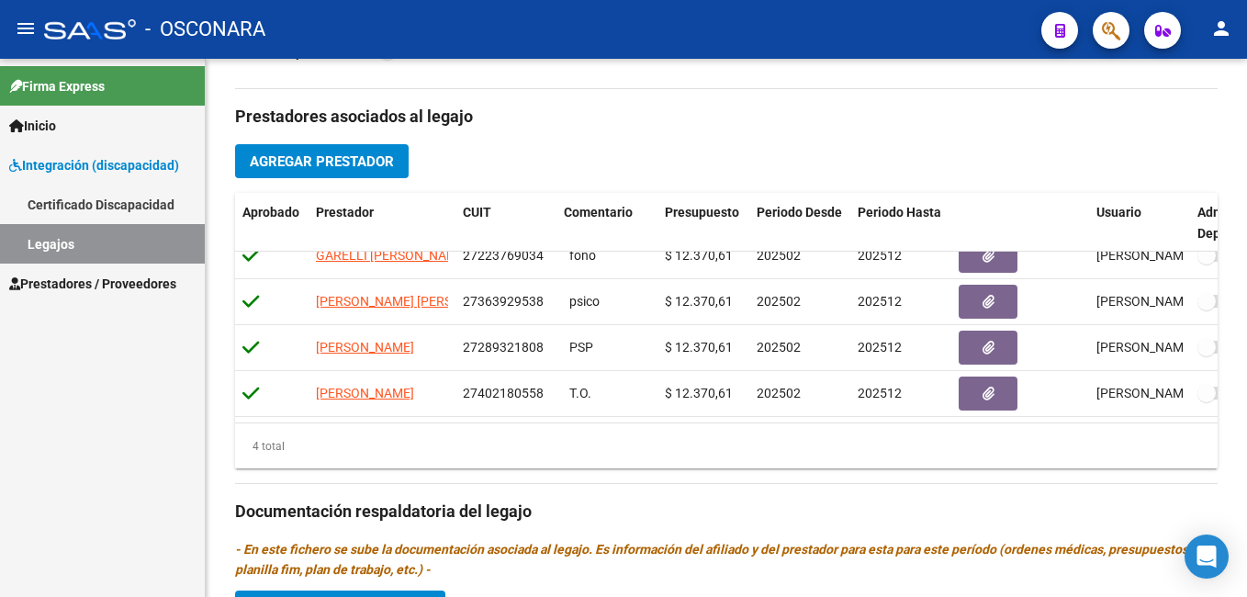
scroll to position [0, 0]
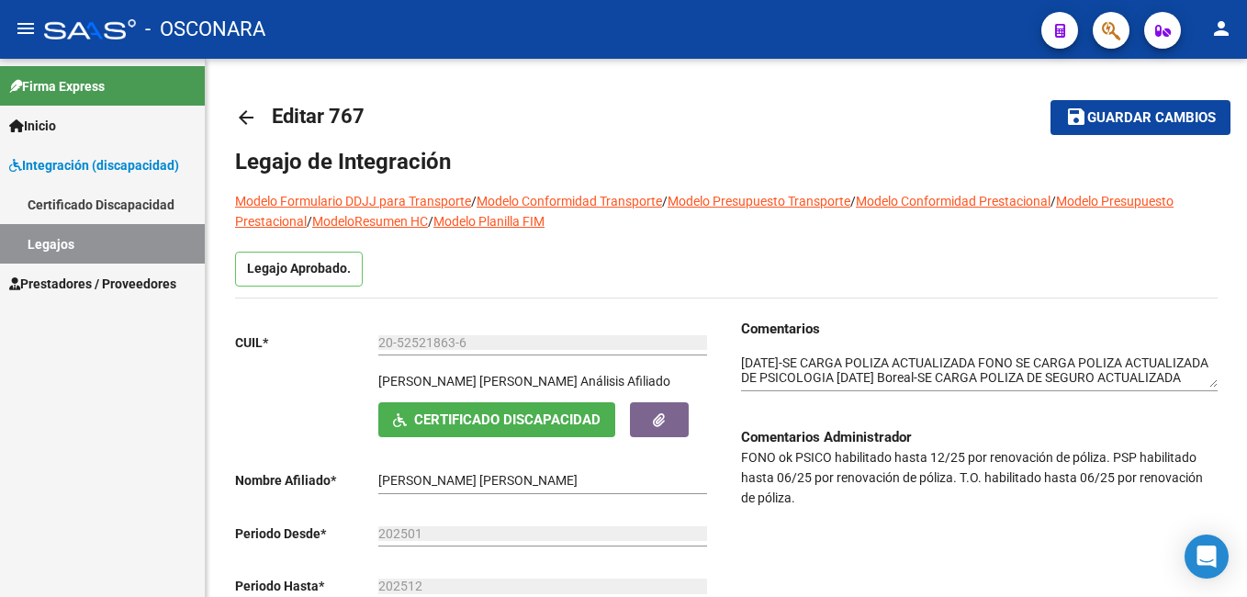
click at [1246, 95] on html "menu - OSCONARA person Firma Express Inicio Instructivos Contacto OS Integració…" at bounding box center [623, 298] width 1247 height 597
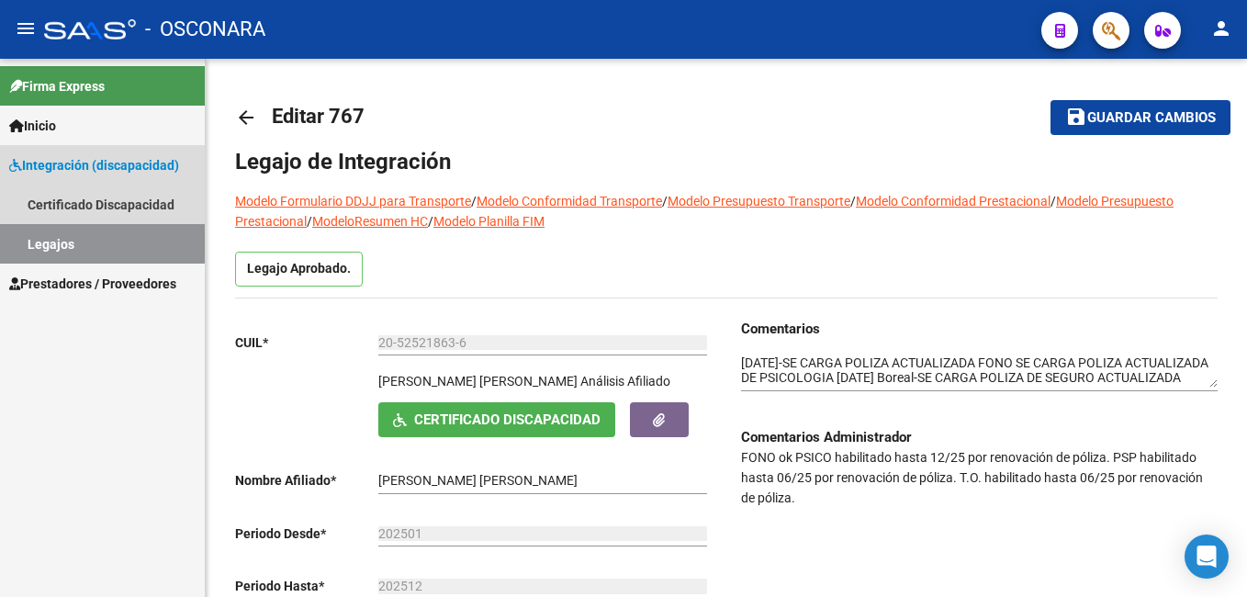
click at [118, 250] on link "Legajos" at bounding box center [102, 243] width 205 height 39
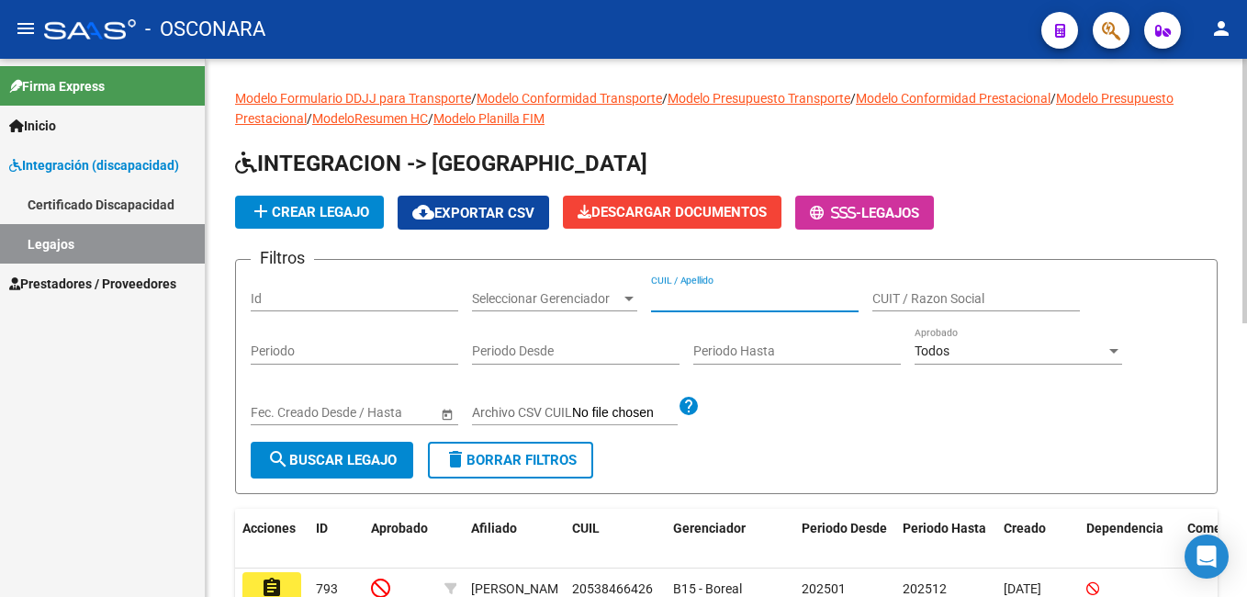
click at [690, 306] on input "CUIL / Apellido" at bounding box center [754, 299] width 207 height 16
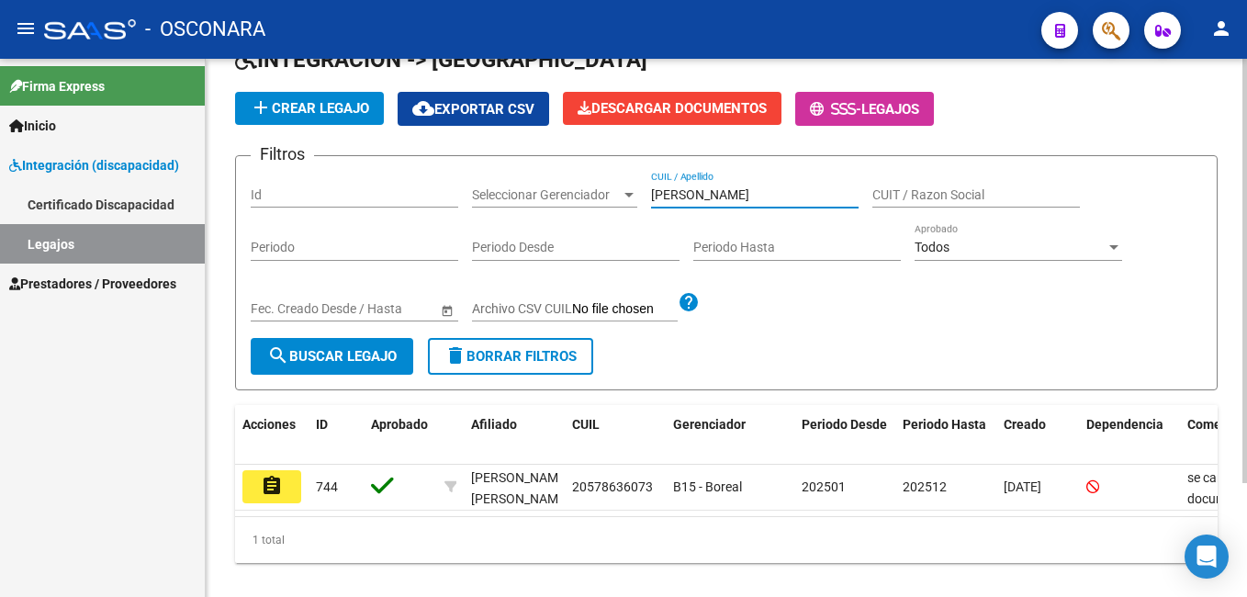
scroll to position [144, 0]
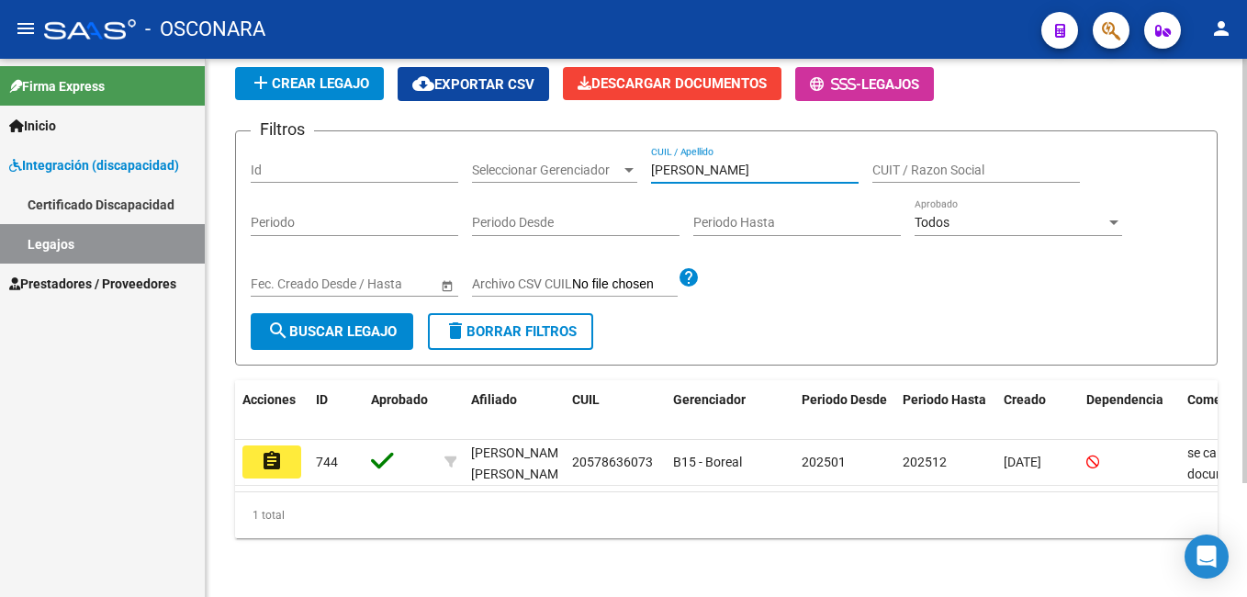
click at [1246, 445] on html "menu - OSCONARA person Firma Express Inicio Instructivos Contacto OS Integració…" at bounding box center [623, 298] width 1247 height 597
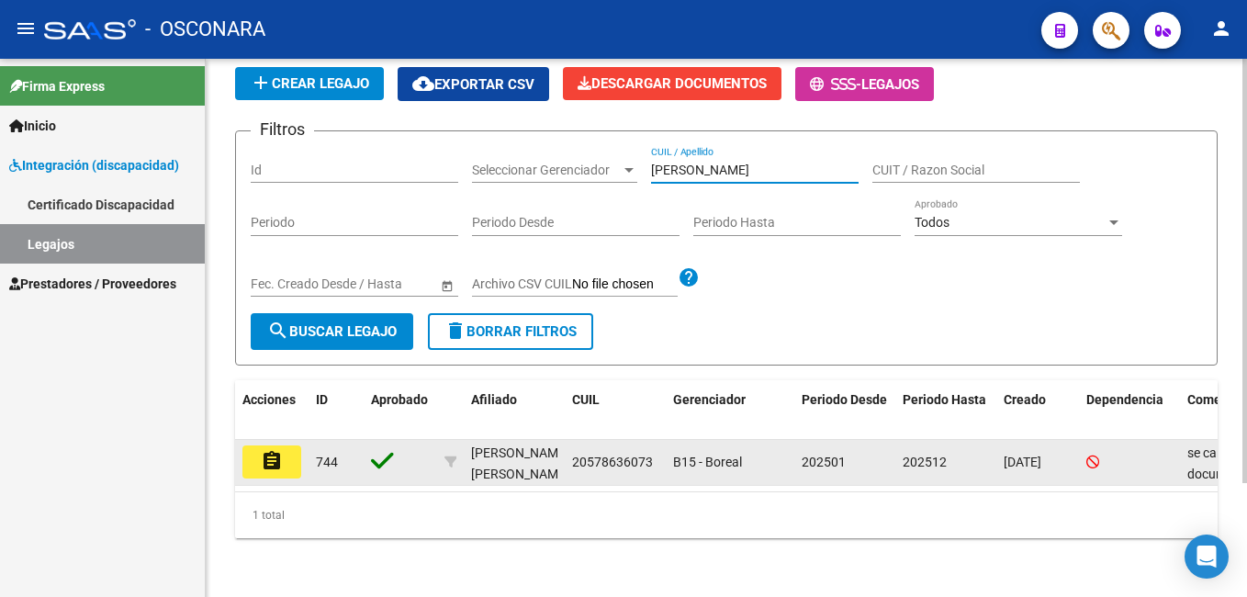
type input "[PERSON_NAME]"
click at [286, 445] on button "assignment" at bounding box center [271, 461] width 59 height 33
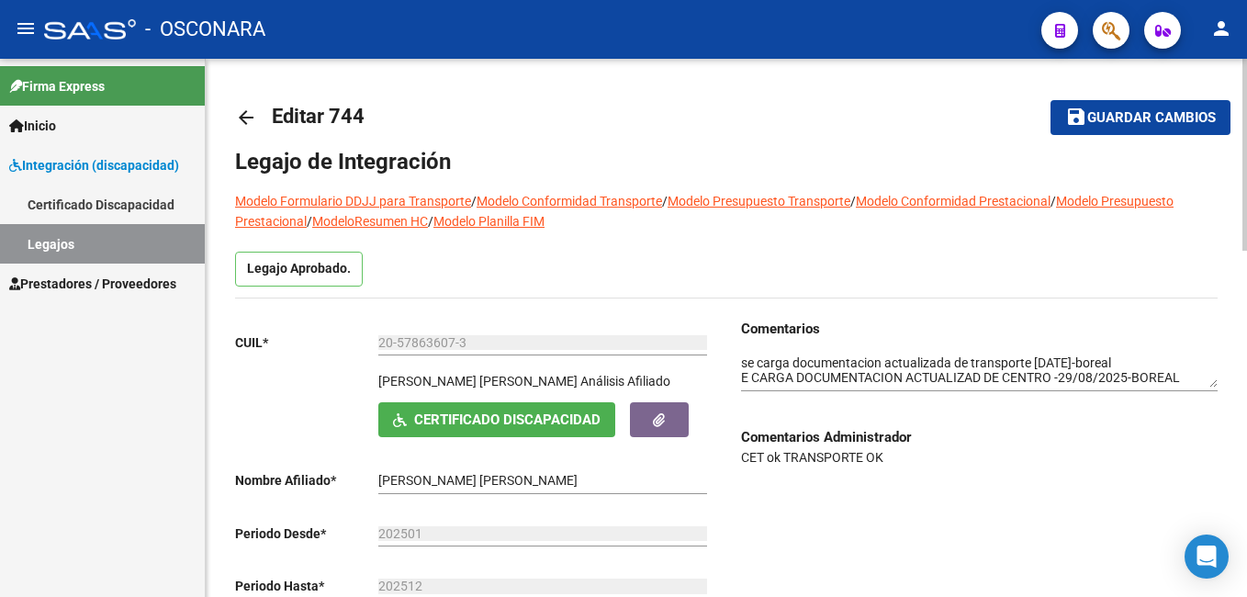
click at [1236, 32] on div "menu - OSCONARA person Firma Express Inicio Instructivos Contacto OS Integració…" at bounding box center [623, 298] width 1247 height 597
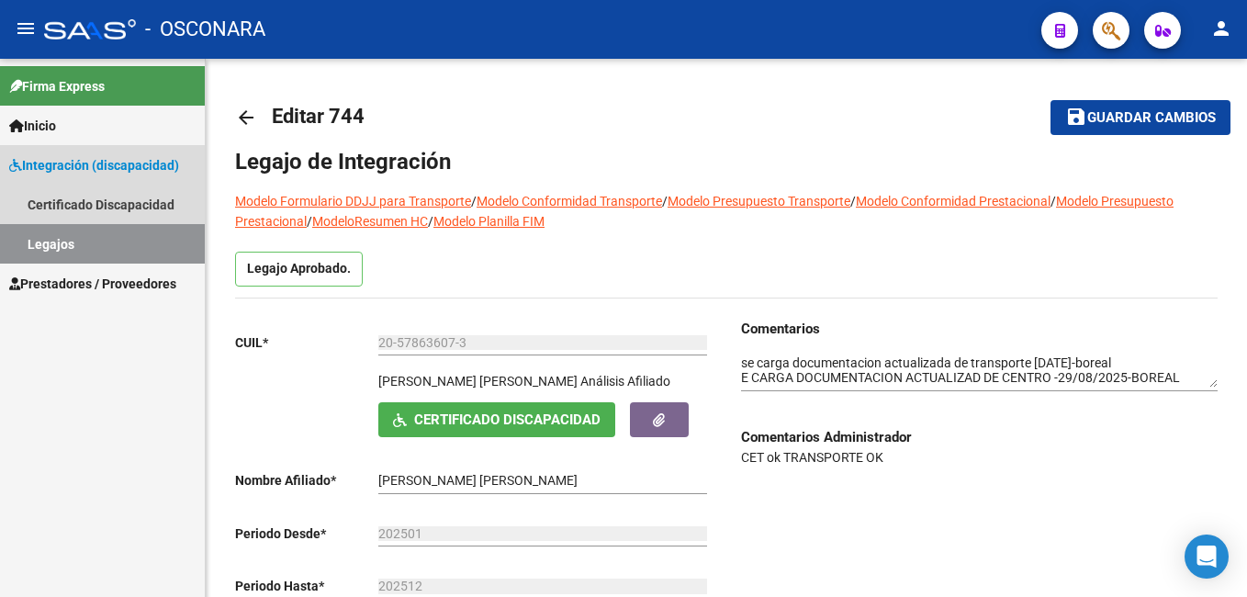
click at [71, 235] on link "Legajos" at bounding box center [102, 243] width 205 height 39
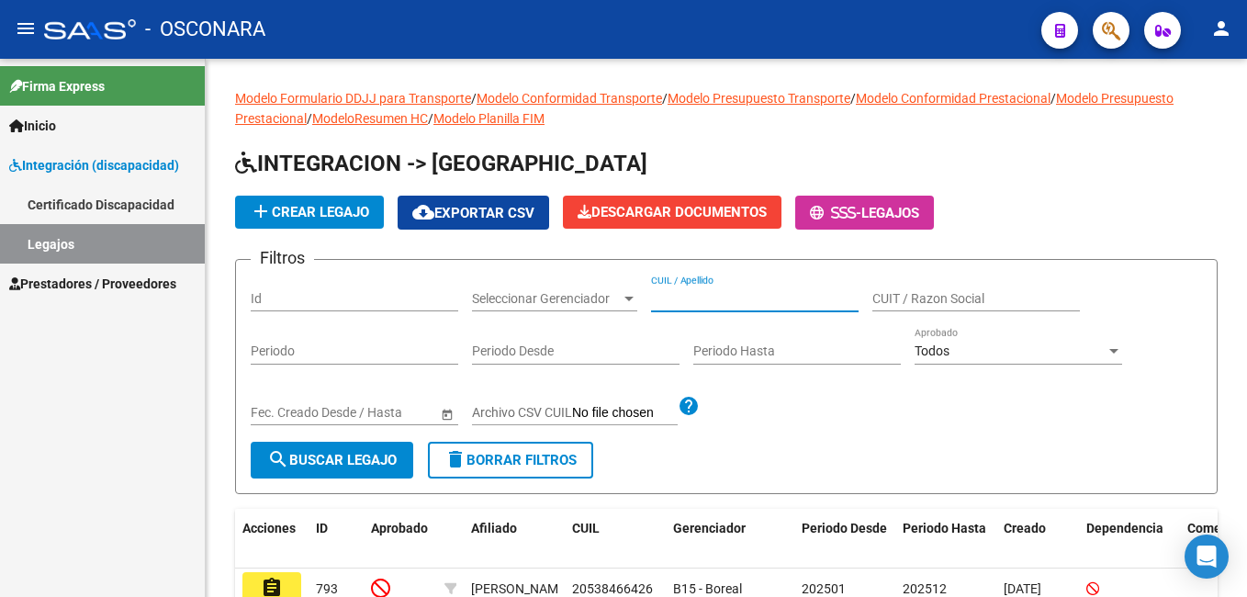
click at [702, 293] on input "CUIL / Apellido" at bounding box center [754, 299] width 207 height 16
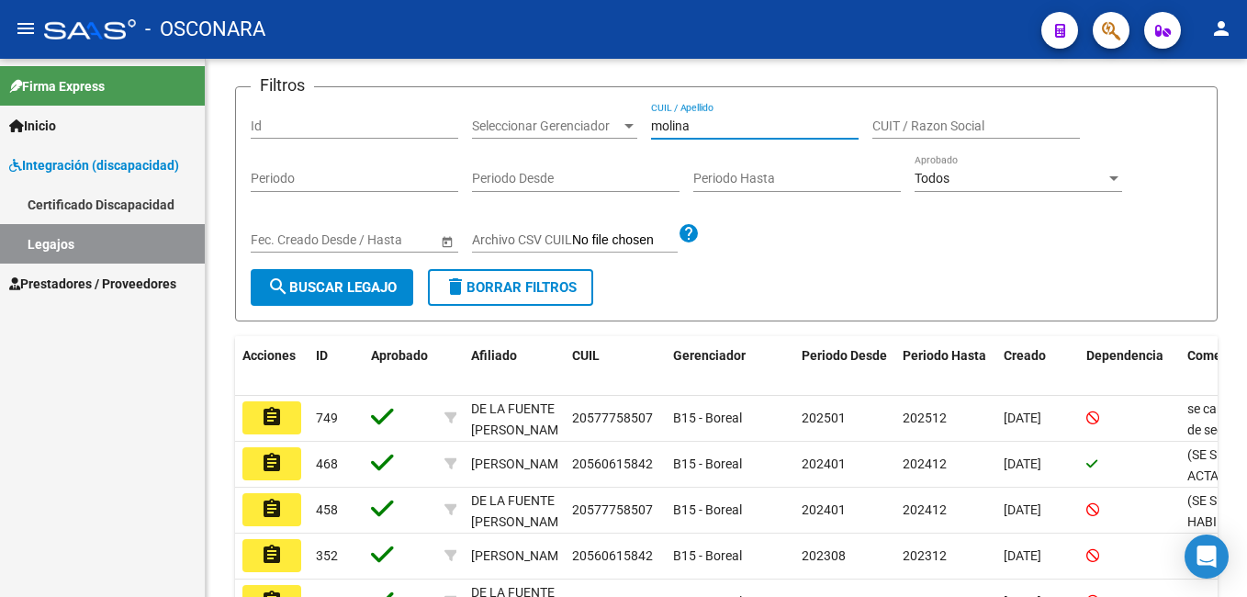
scroll to position [185, 0]
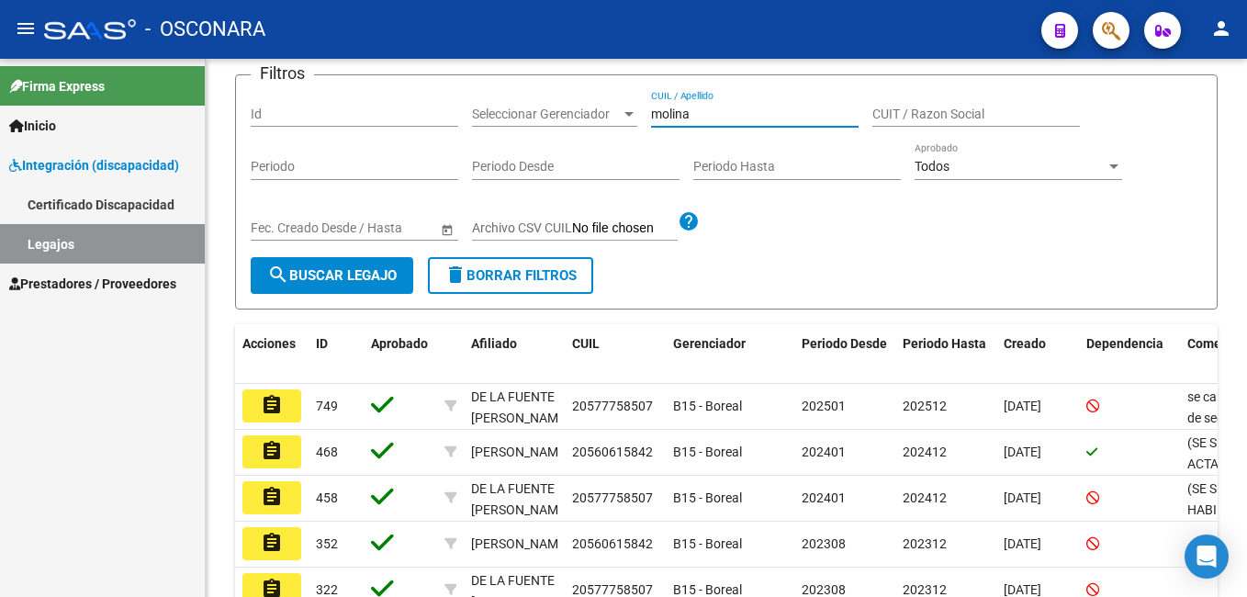
click at [1246, 350] on html "menu - OSCONARA person Firma Express Inicio Instructivos Contacto OS Integració…" at bounding box center [623, 298] width 1247 height 597
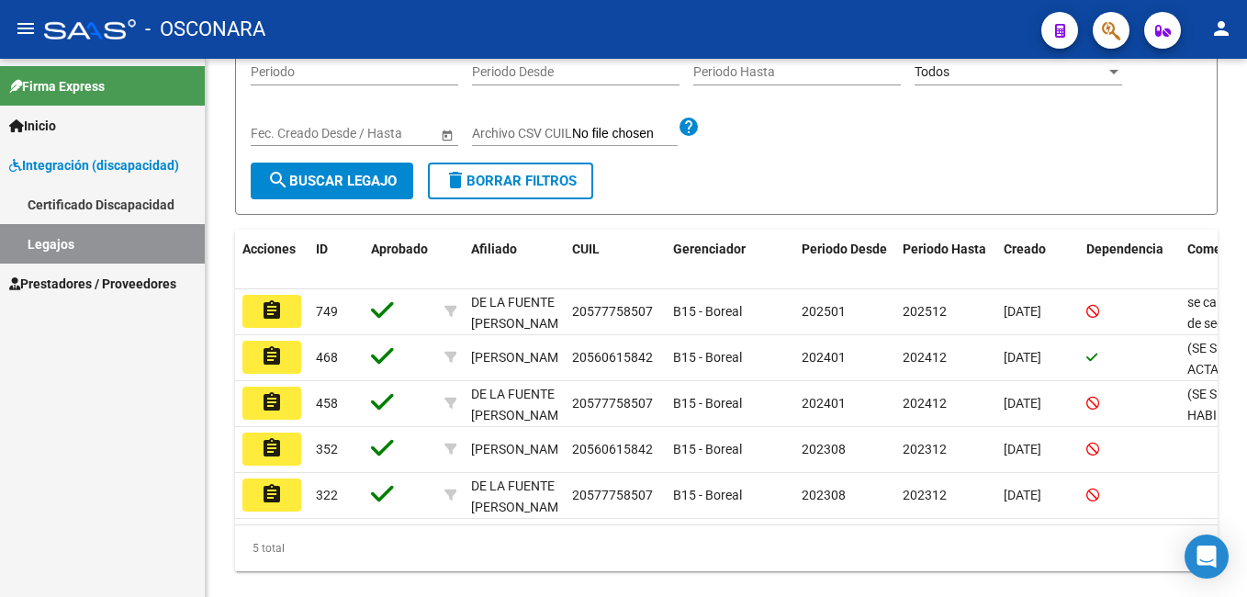
scroll to position [300, 0]
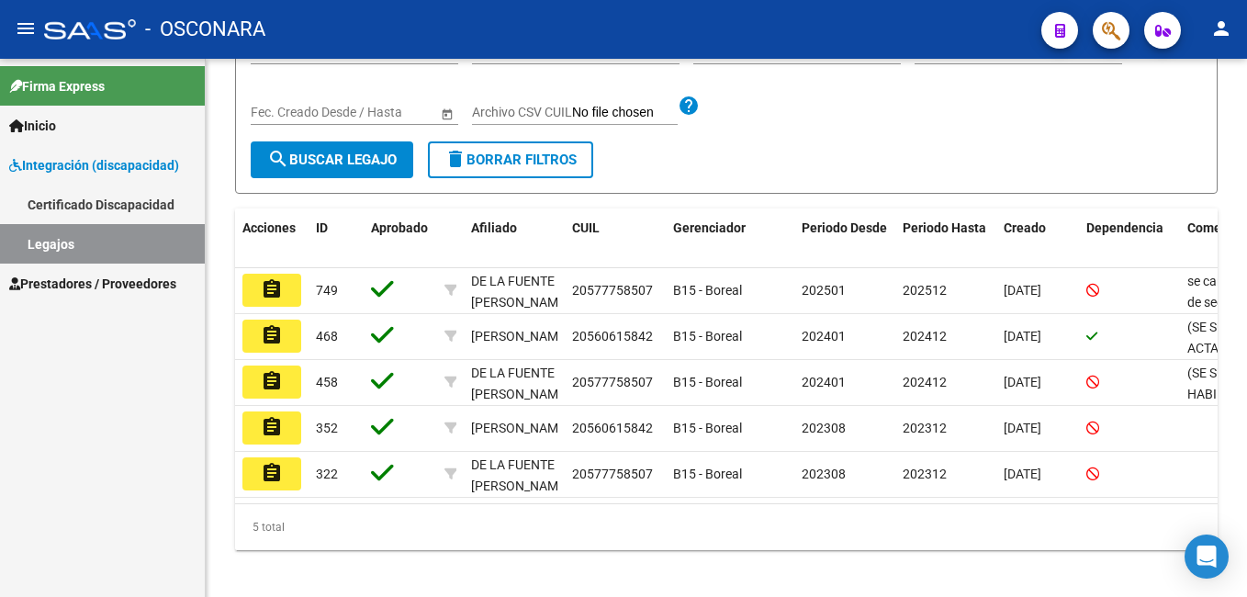
click at [1246, 338] on html "menu - OSCONARA person Firma Express Inicio Instructivos Contacto OS Integració…" at bounding box center [623, 298] width 1247 height 597
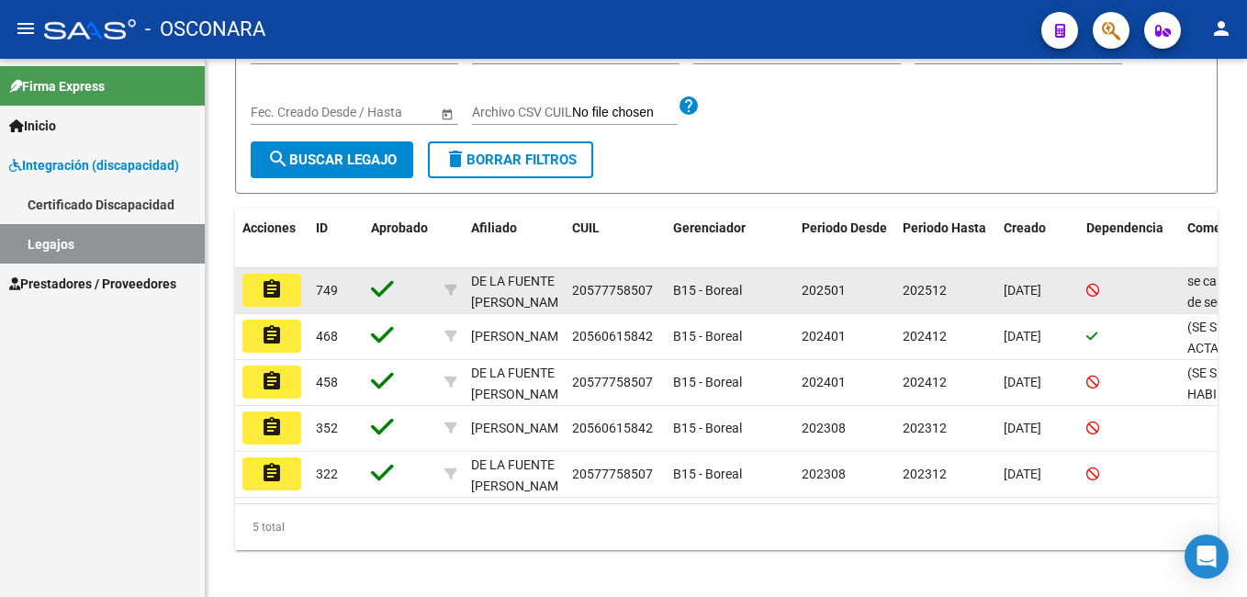
type input "molina"
click at [271, 293] on mat-icon "assignment" at bounding box center [272, 289] width 22 height 22
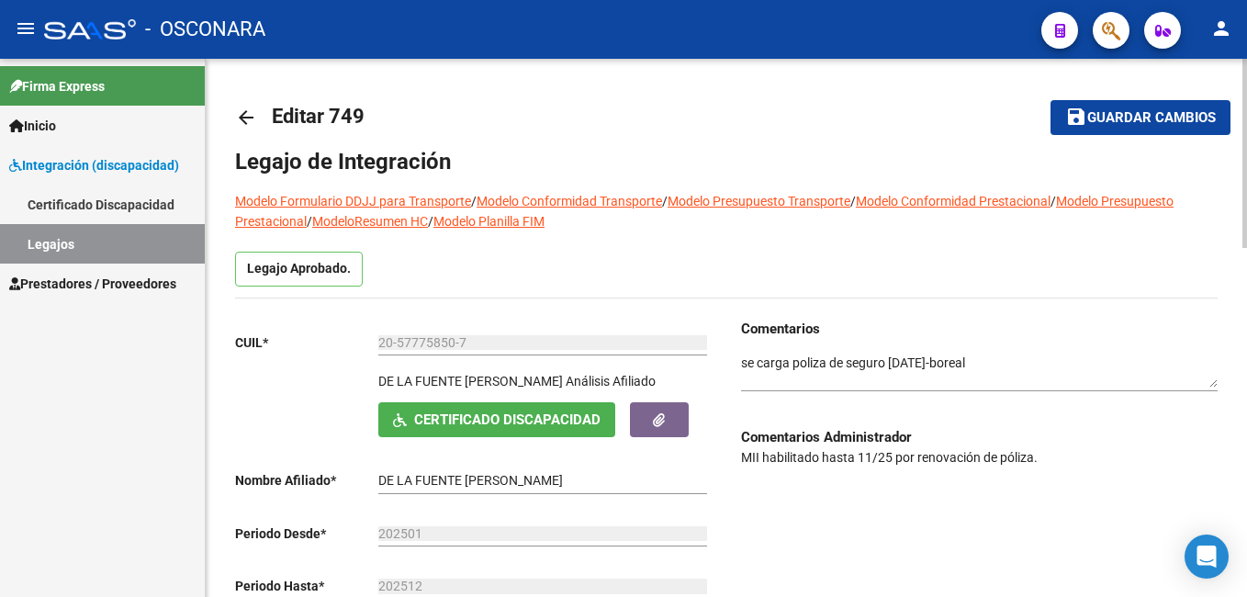
click at [1237, 56] on div "menu - OSCONARA person Firma Express Inicio Instructivos Contacto OS Integració…" at bounding box center [623, 298] width 1247 height 597
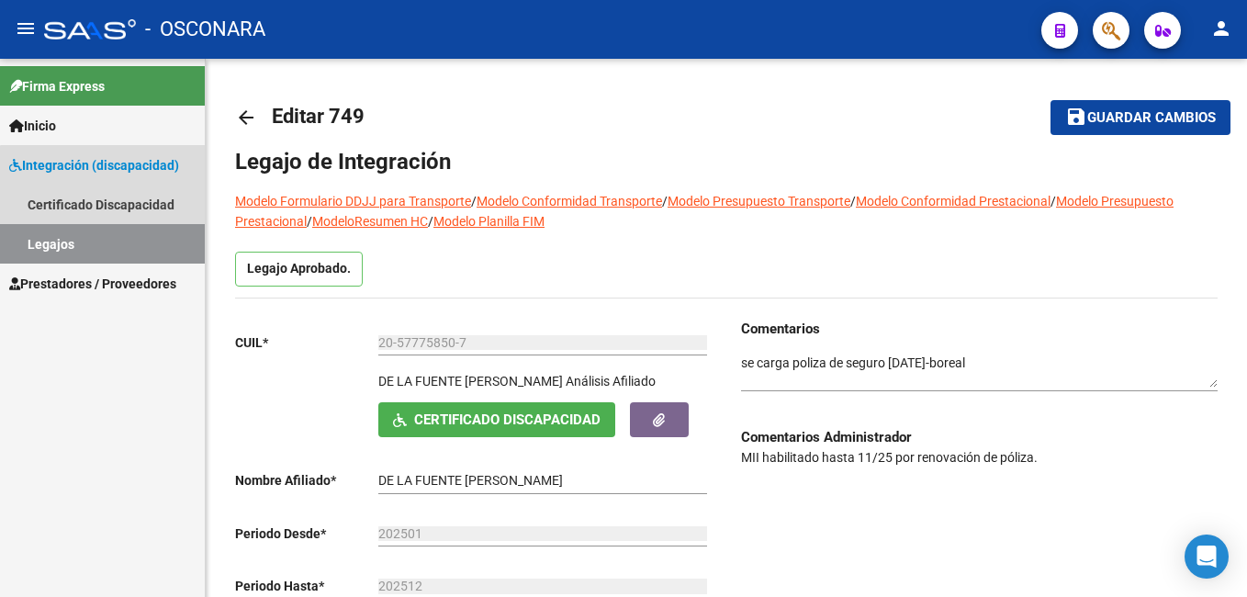
click at [144, 242] on link "Legajos" at bounding box center [102, 243] width 205 height 39
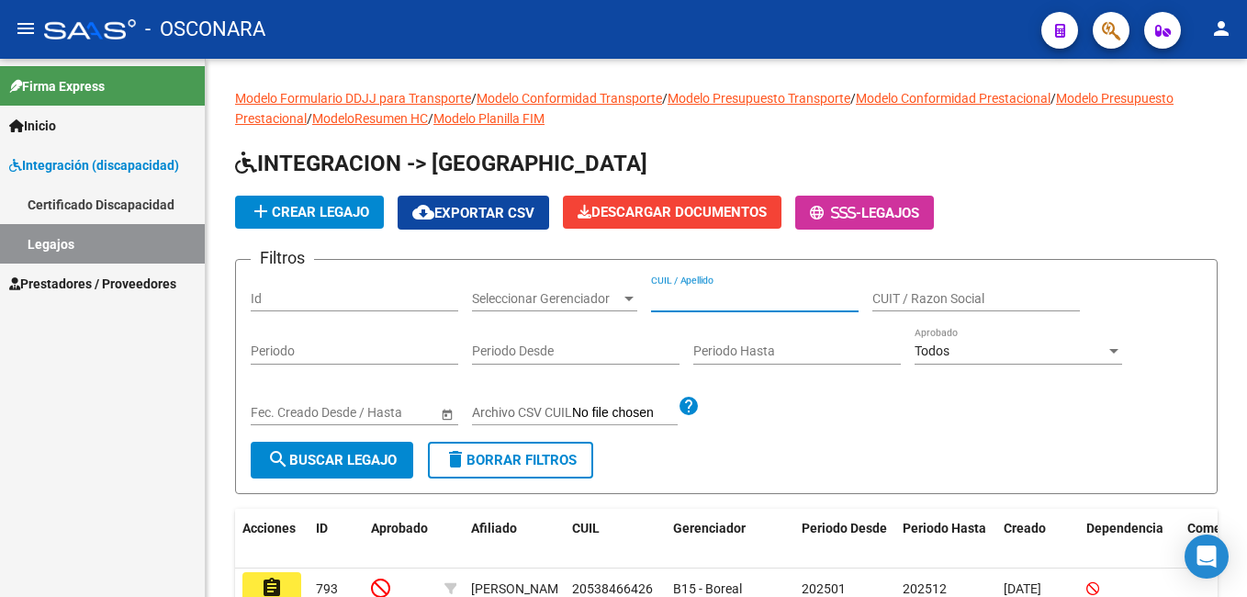
click at [717, 299] on input "CUIL / Apellido" at bounding box center [754, 299] width 207 height 16
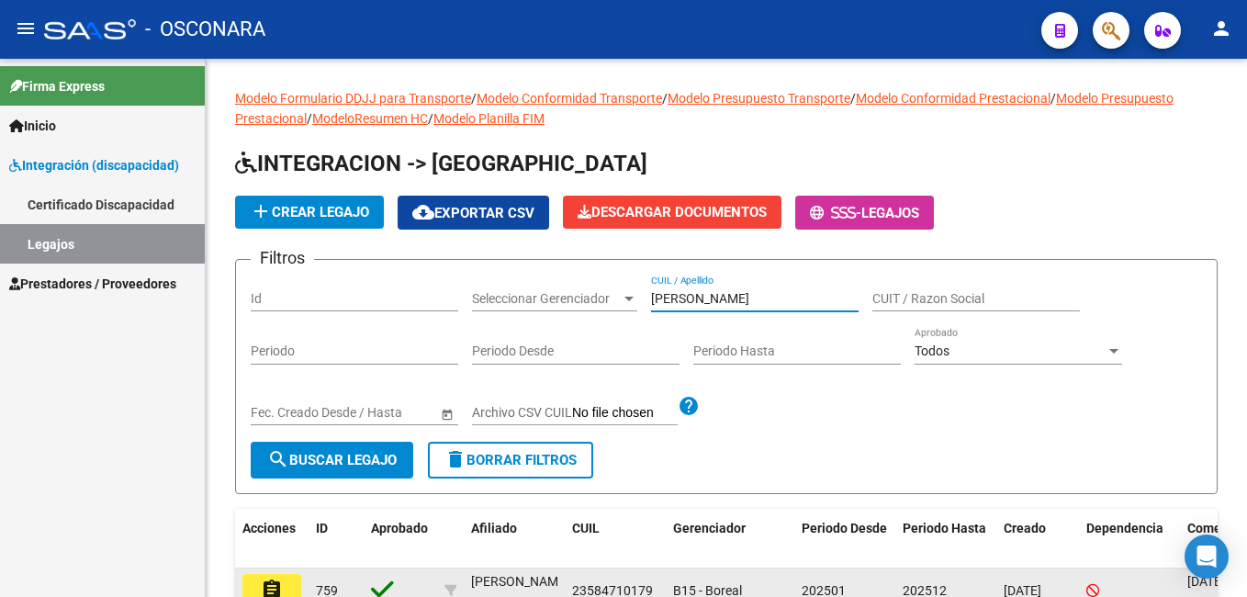
type input "[PERSON_NAME]"
click at [276, 579] on mat-icon "assignment" at bounding box center [272, 589] width 22 height 22
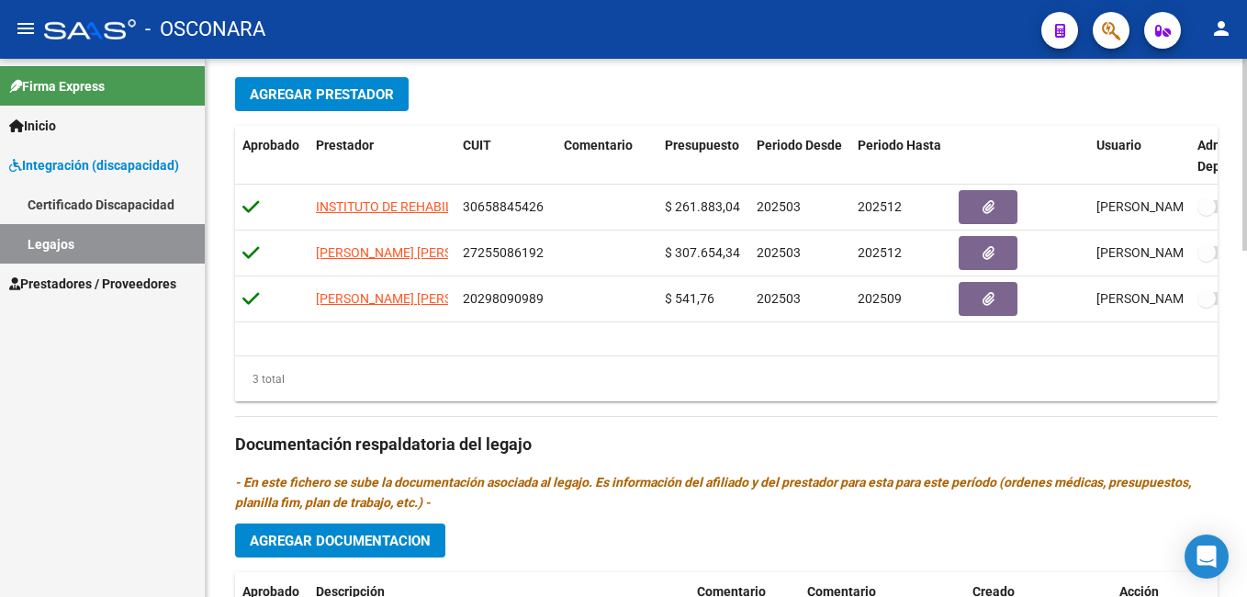
click at [1246, 443] on html "menu - OSCONARA person Firma Express Inicio Instructivos Contacto OS Integració…" at bounding box center [623, 298] width 1247 height 597
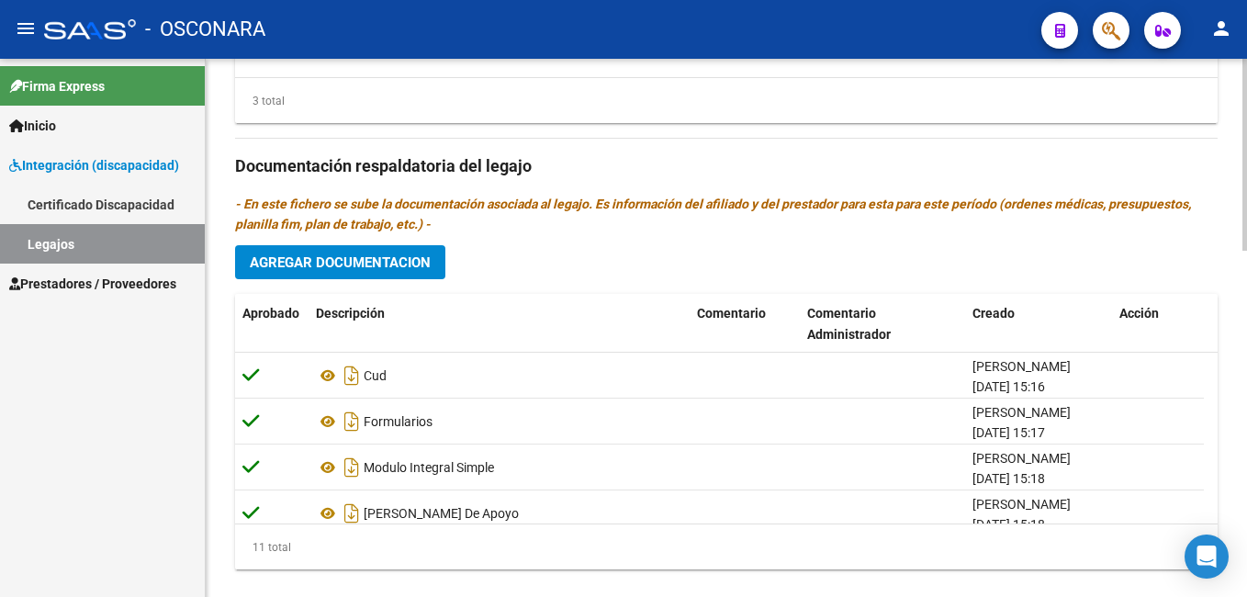
scroll to position [936, 0]
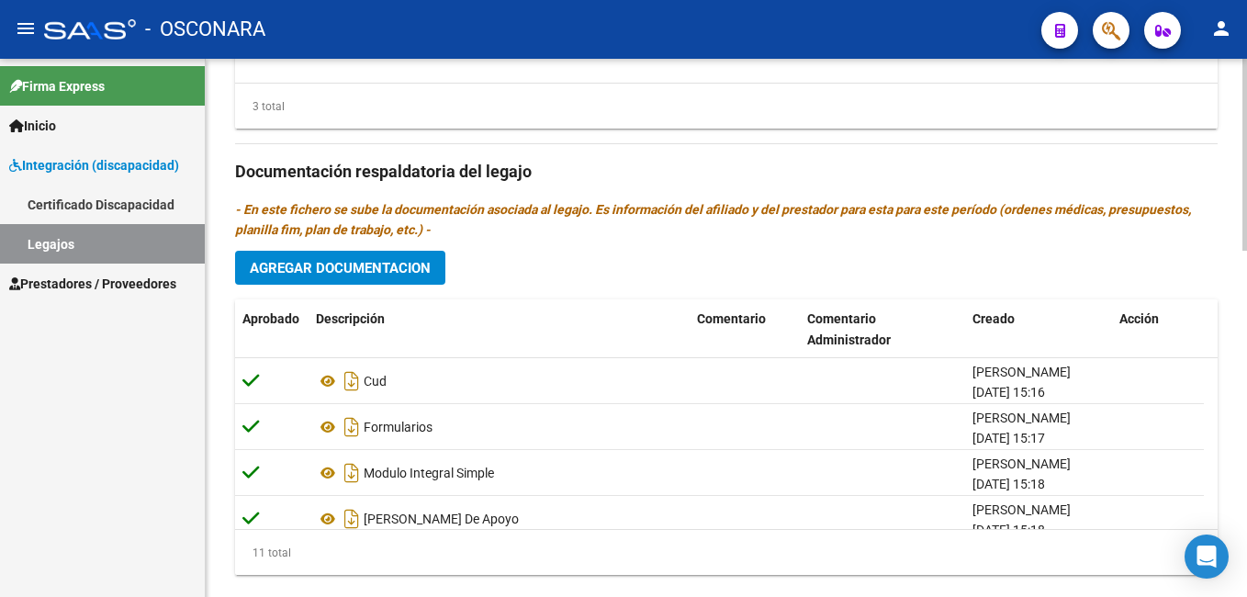
click at [1246, 432] on html "menu - OSCONARA person Firma Express Inicio Instructivos Contacto OS Integració…" at bounding box center [623, 298] width 1247 height 597
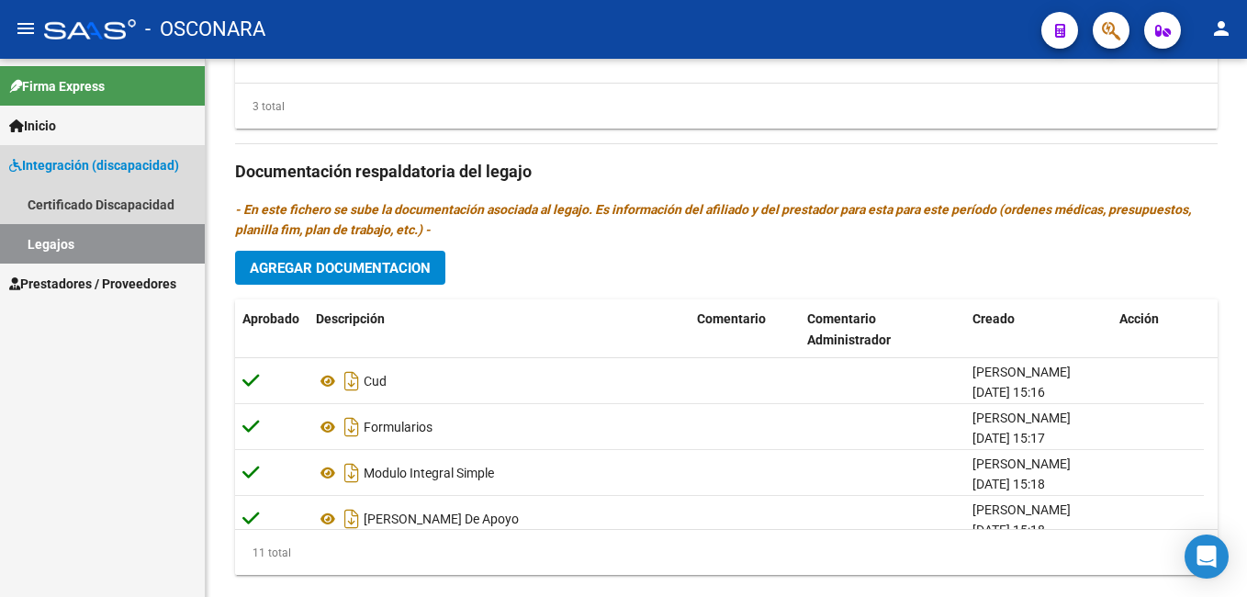
click at [132, 241] on link "Legajos" at bounding box center [102, 243] width 205 height 39
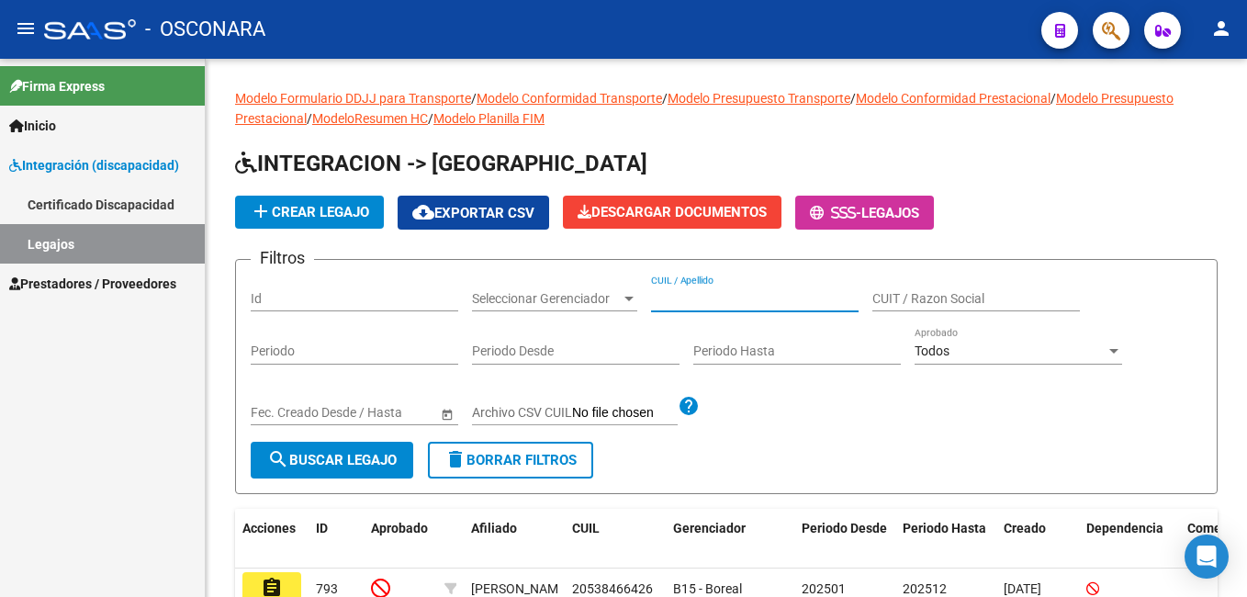
click at [687, 295] on input "CUIL / Apellido" at bounding box center [754, 299] width 207 height 16
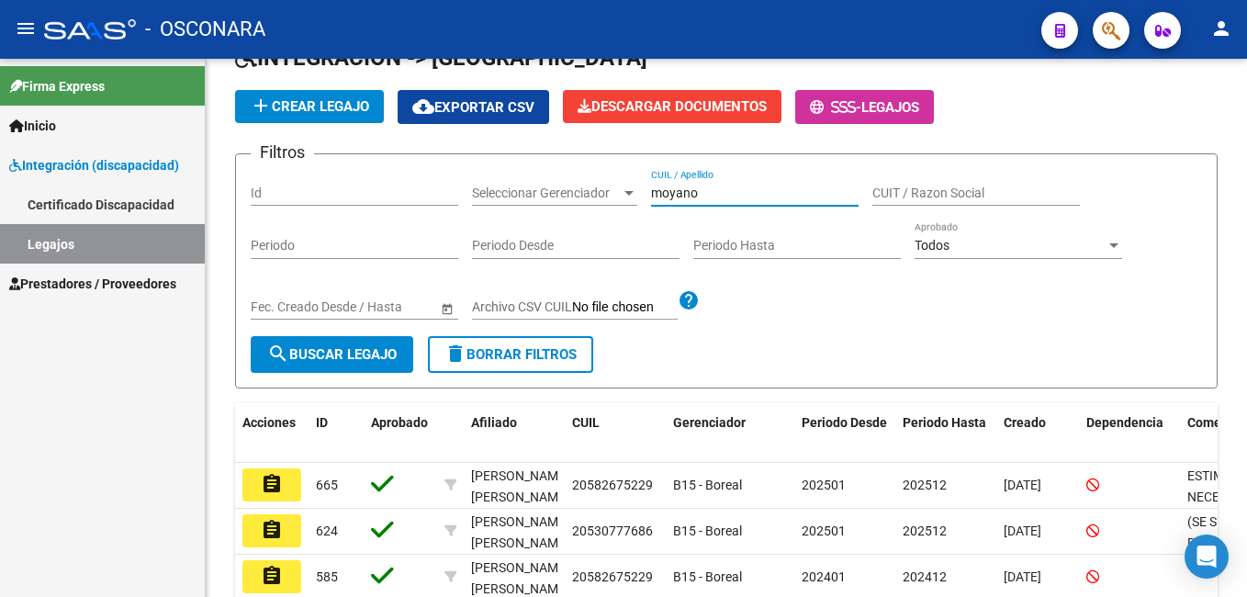
click at [1246, 332] on html "menu - OSCONARA person Firma Express Inicio Instructivos Contacto OS Integració…" at bounding box center [623, 298] width 1247 height 597
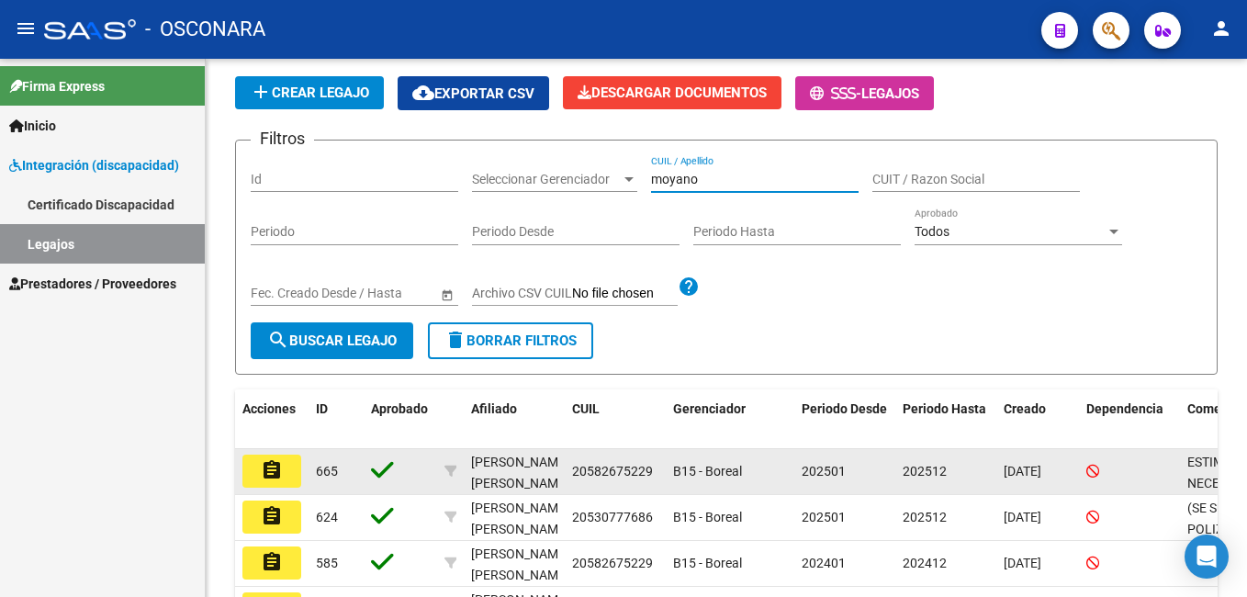
type input "moyano"
click at [262, 470] on mat-icon "assignment" at bounding box center [272, 470] width 22 height 22
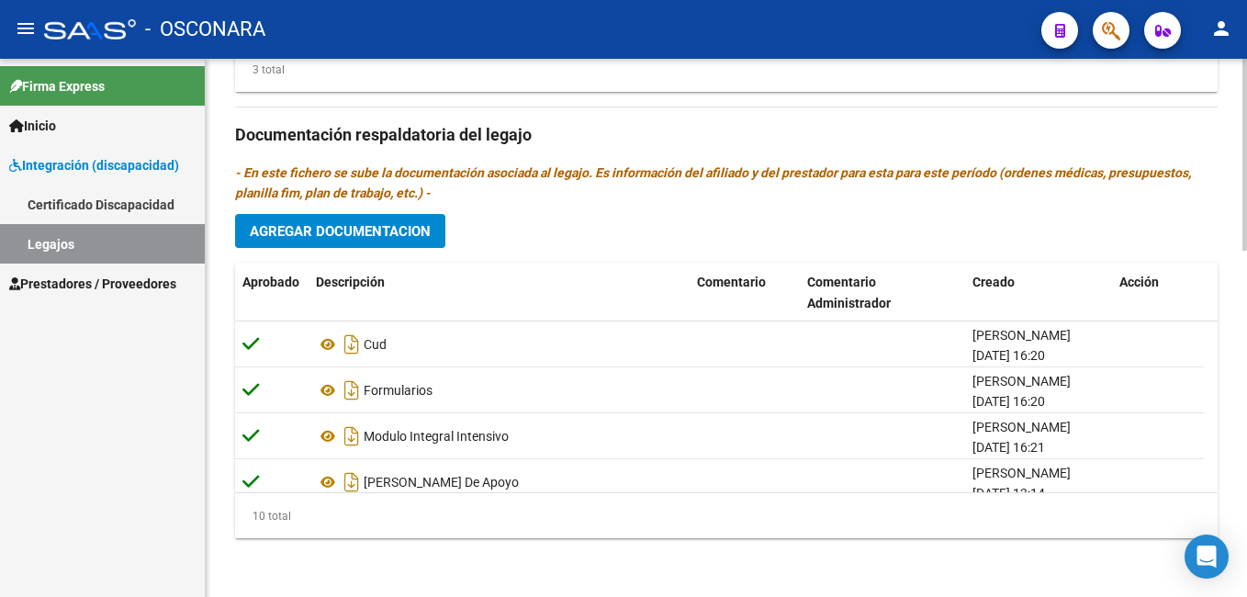
scroll to position [973, 0]
click at [1246, 582] on html "menu - OSCONARA person Firma Express Inicio Instructivos Contacto OS Integració…" at bounding box center [623, 298] width 1247 height 597
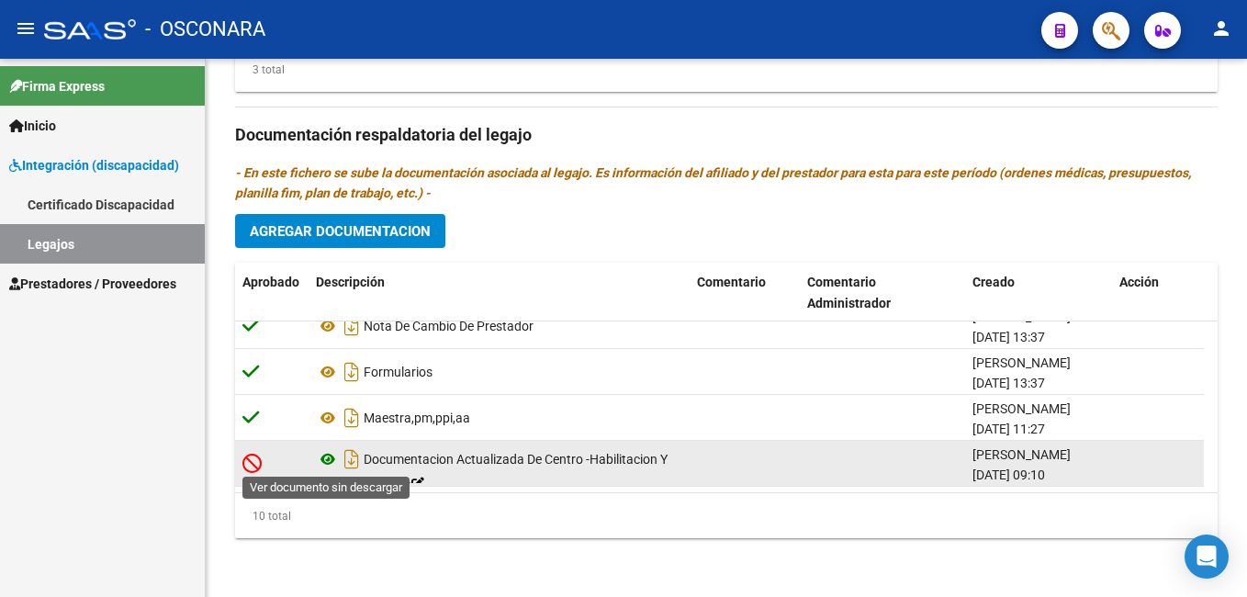
click at [323, 458] on icon at bounding box center [328, 459] width 24 height 22
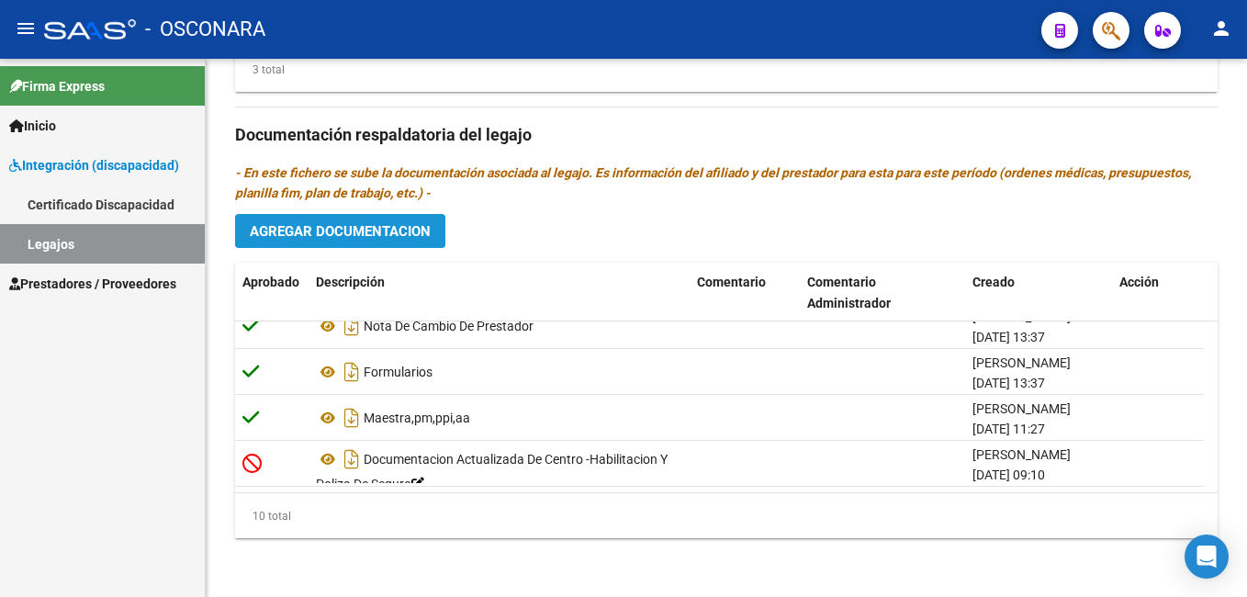
click at [390, 218] on button "Agregar Documentacion" at bounding box center [340, 231] width 210 height 34
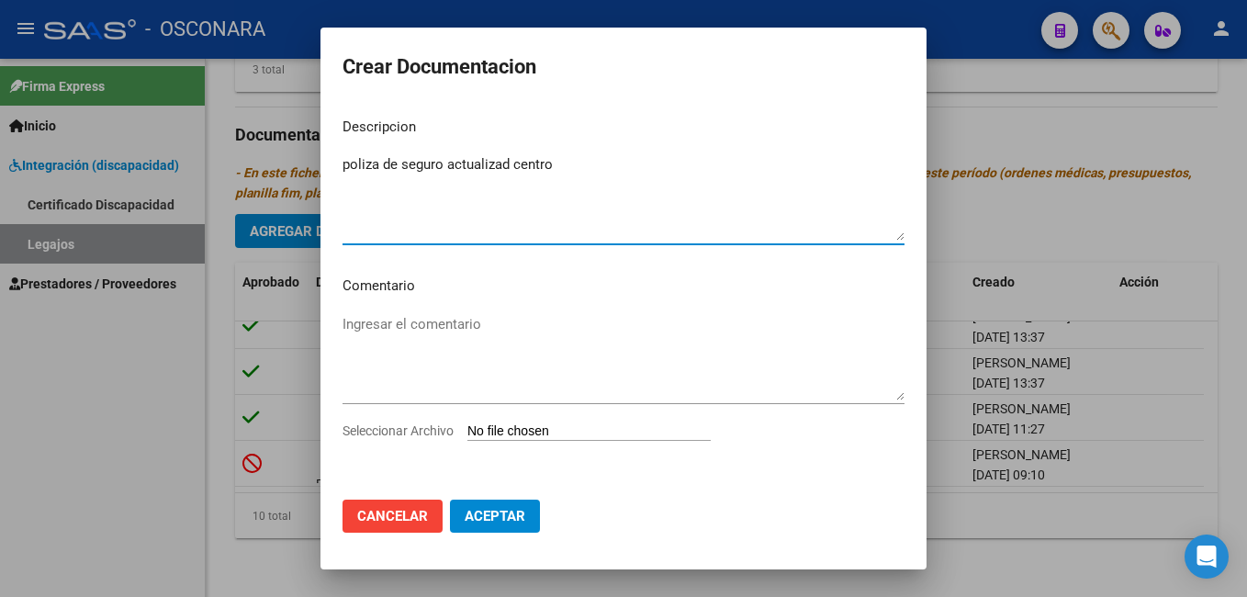
type textarea "poliza de seguro actualizad centro"
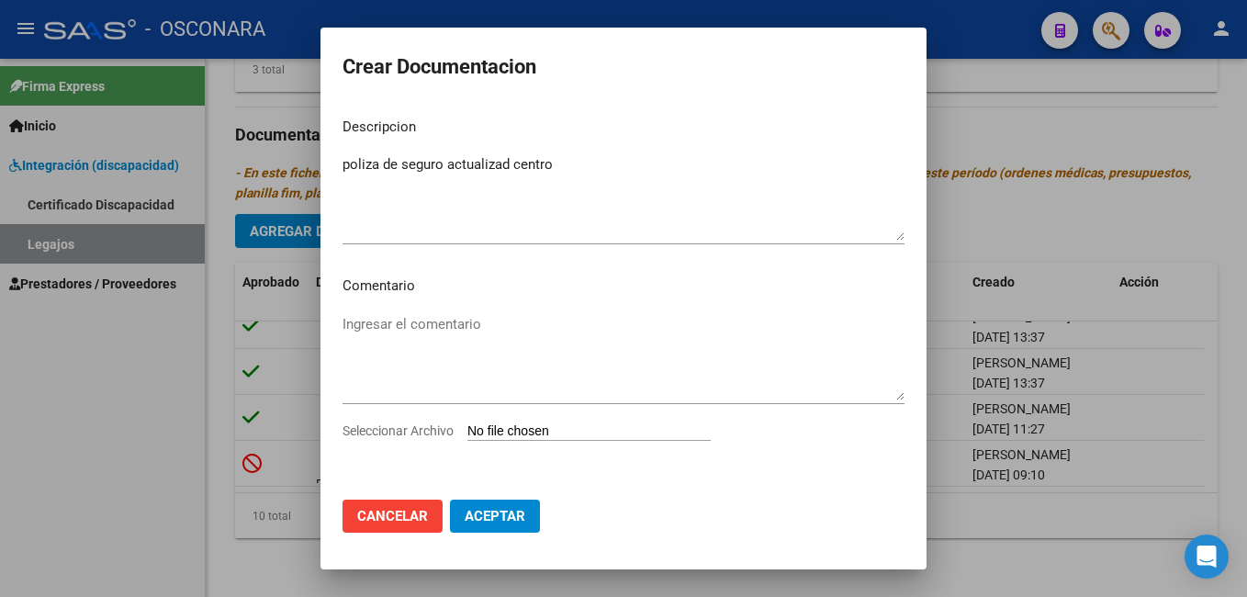
click at [534, 434] on input "Seleccionar Archivo" at bounding box center [588, 431] width 243 height 17
type input "C:\fakepath\POLIZA ABRIENDO CAMINOS [DATE].pdf"
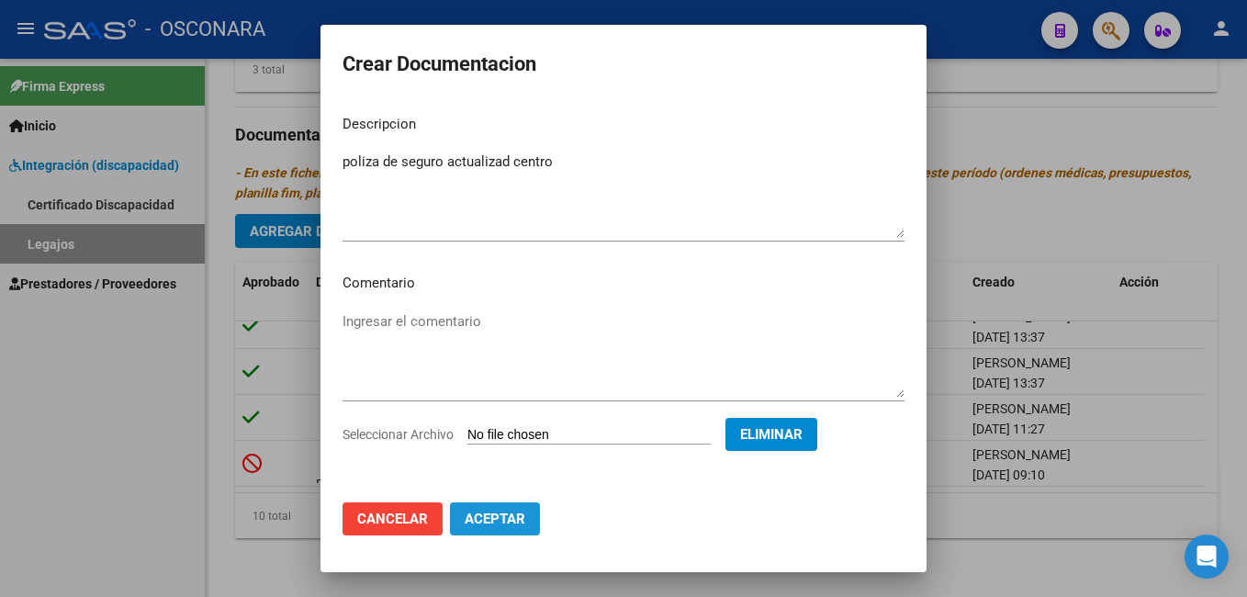
click at [478, 523] on span "Aceptar" at bounding box center [495, 518] width 61 height 17
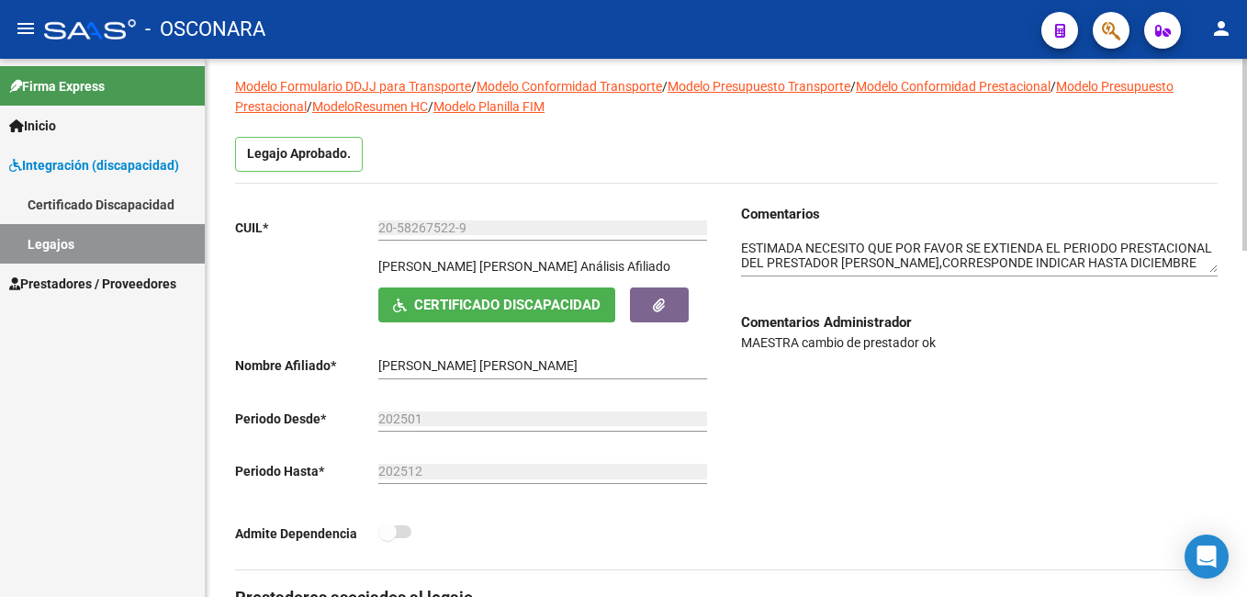
scroll to position [125, 0]
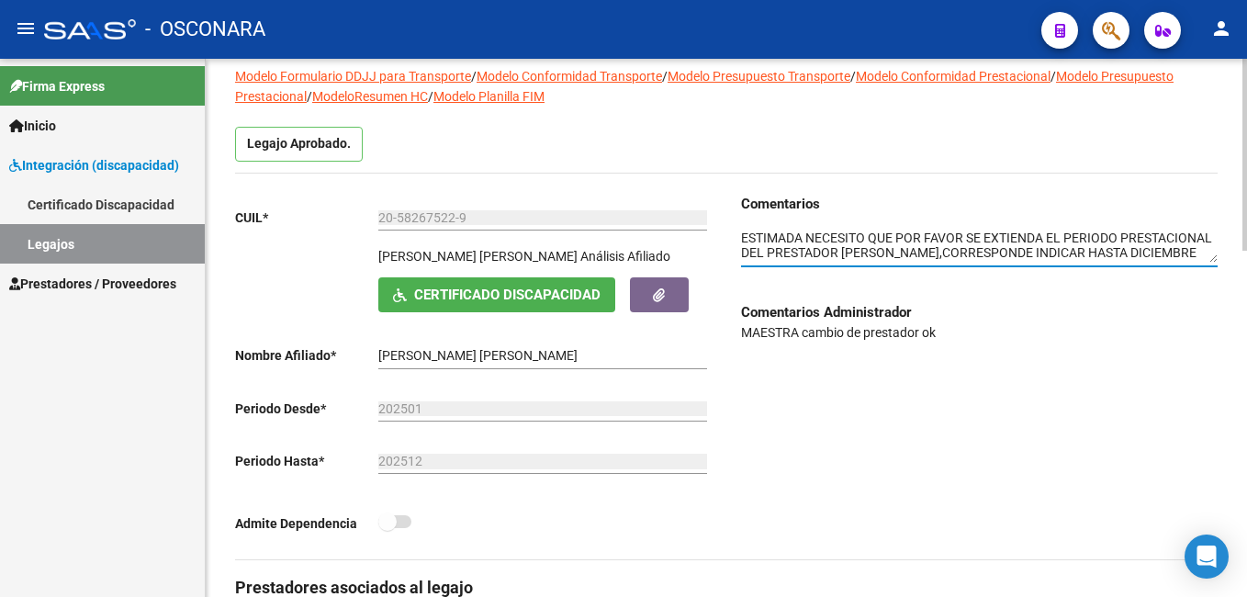
click at [742, 234] on textarea at bounding box center [979, 246] width 477 height 35
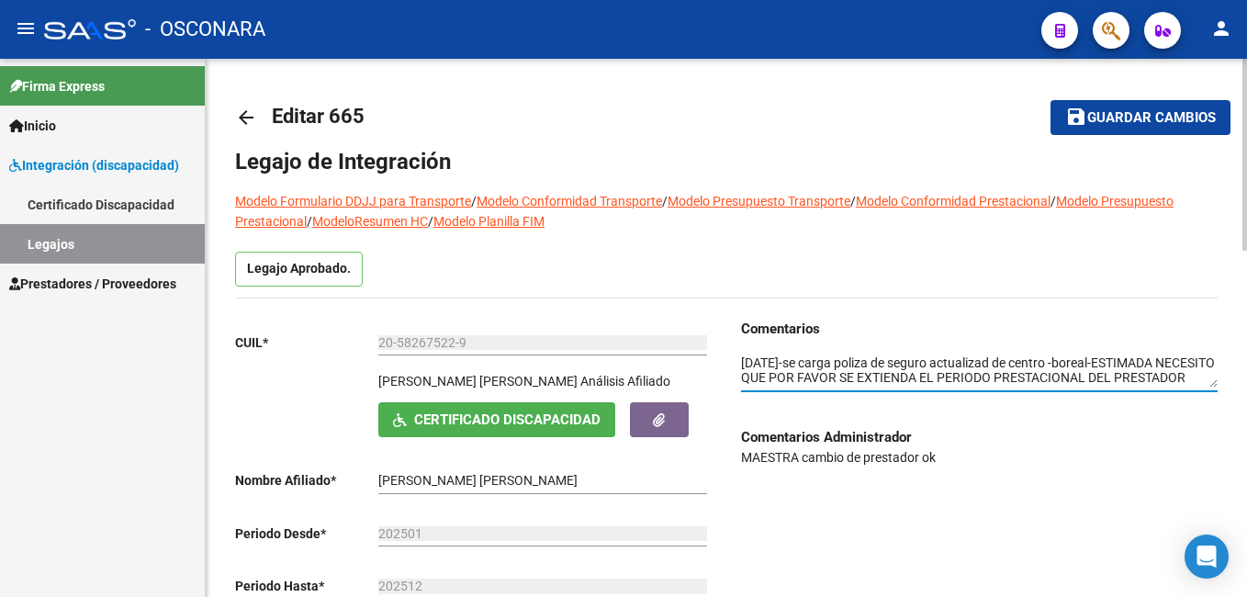
click at [1246, 77] on html "menu - OSCONARA person Firma Express Inicio Instructivos Contacto OS Integració…" at bounding box center [623, 298] width 1247 height 597
type textarea "[DATE]-se carga poliza de seguro actualizad de centro -boreal-ESTIMADA NECESITO…"
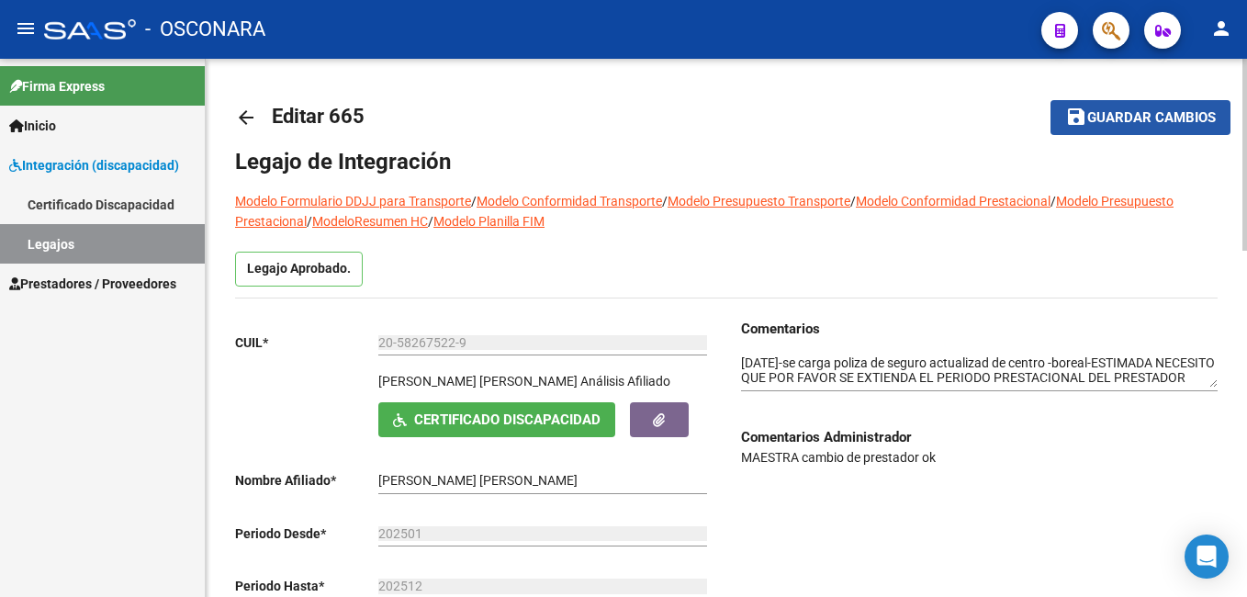
click at [1188, 110] on span "Guardar cambios" at bounding box center [1151, 118] width 129 height 17
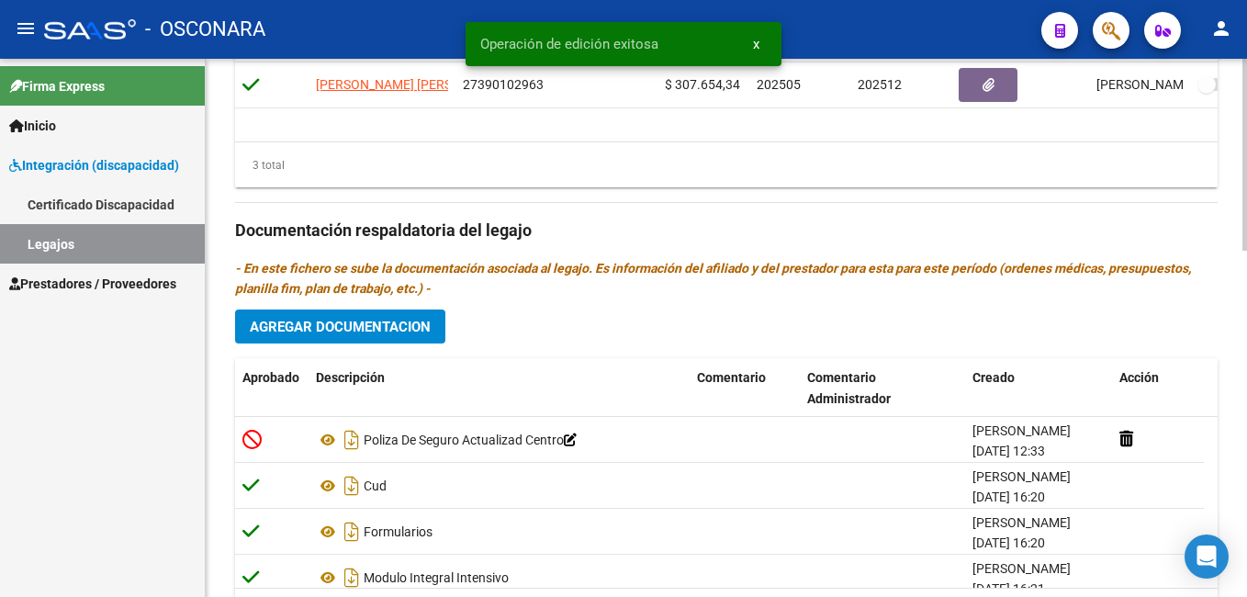
scroll to position [973, 0]
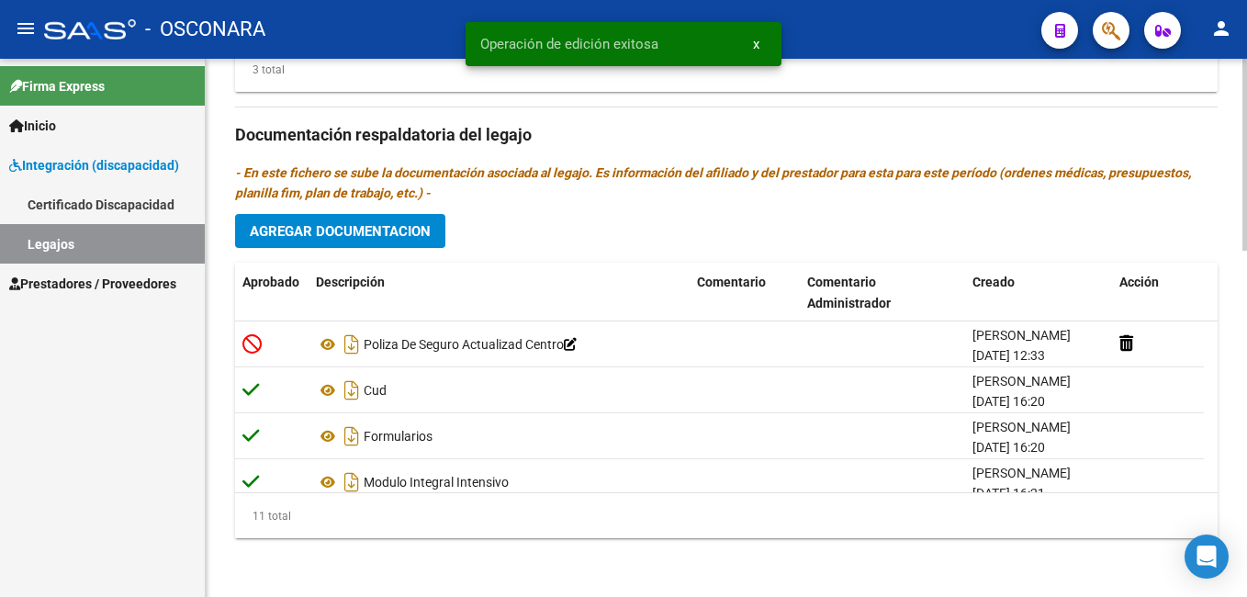
click at [1246, 580] on html "menu - OSCONARA person Firma Express Inicio Instructivos Contacto OS Integració…" at bounding box center [623, 298] width 1247 height 597
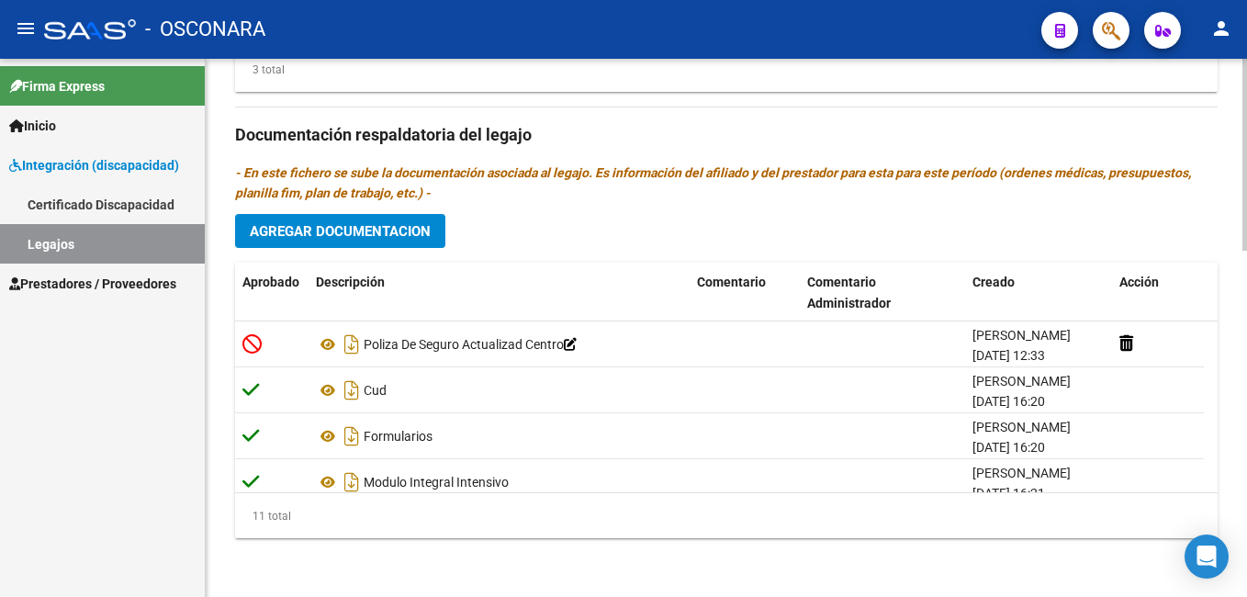
click at [1246, 411] on html "menu - OSCONARA person Firma Express Inicio Instructivos Contacto OS Integració…" at bounding box center [623, 298] width 1247 height 597
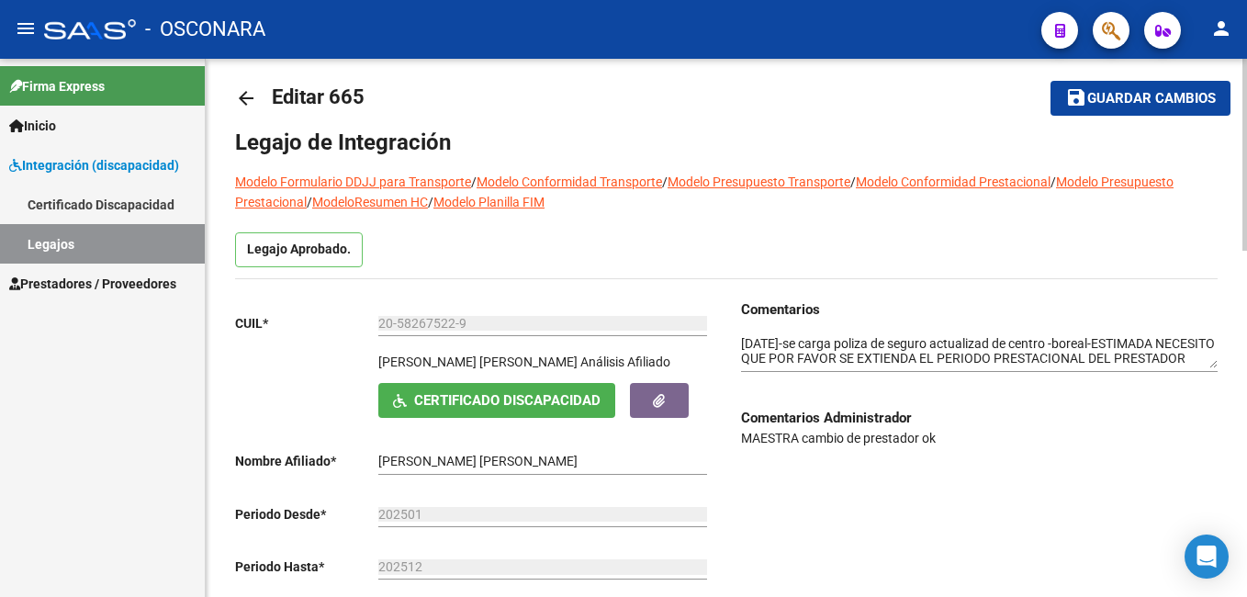
click at [1242, 71] on div at bounding box center [1244, 161] width 5 height 192
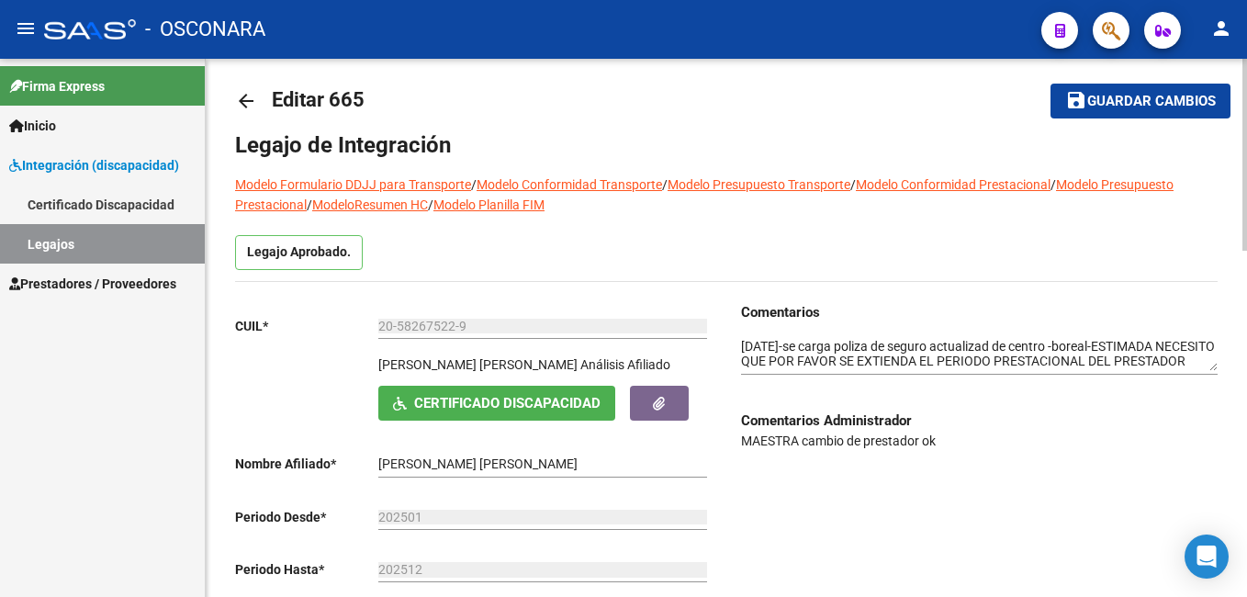
click at [1211, 110] on button "save Guardar cambios" at bounding box center [1140, 101] width 180 height 34
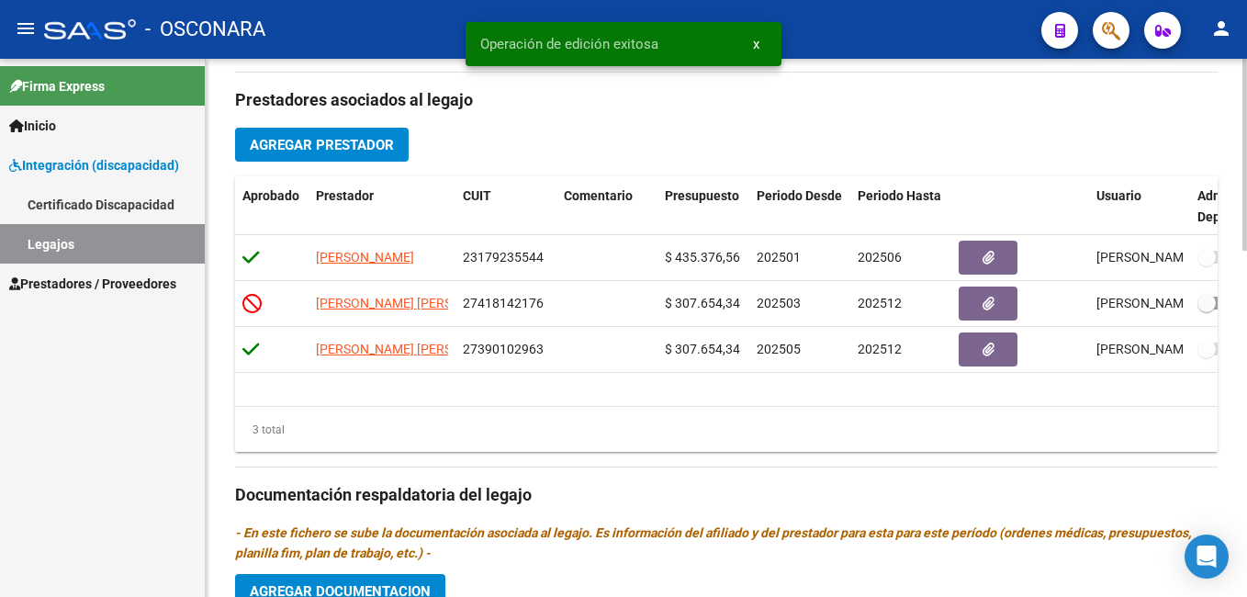
scroll to position [973, 0]
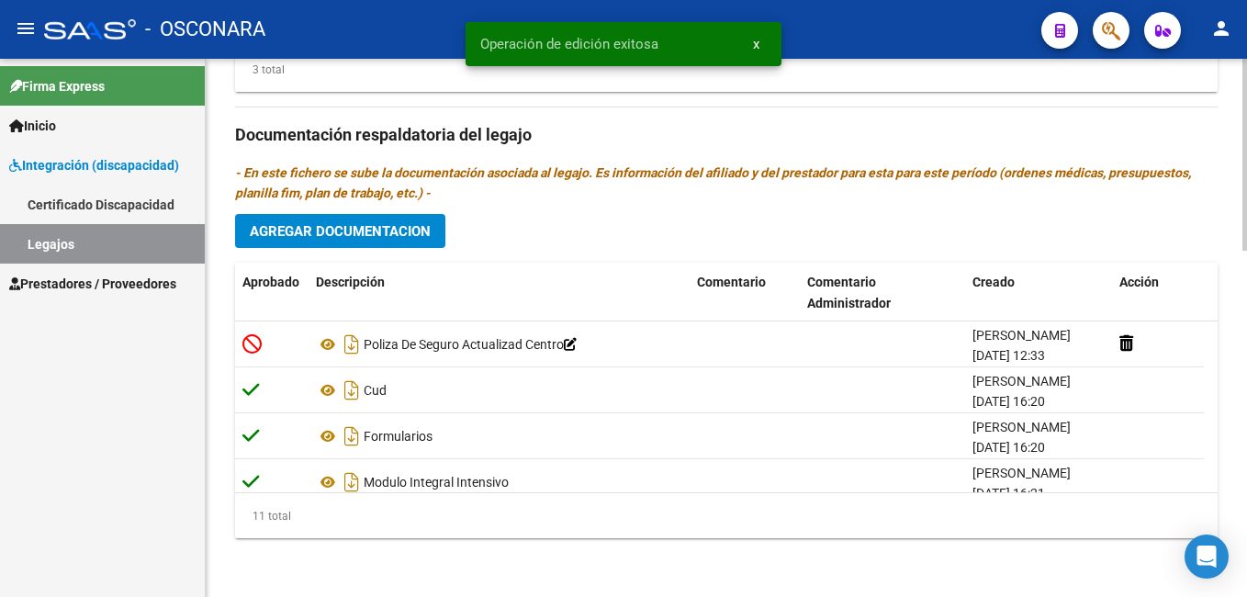
click at [1246, 511] on div at bounding box center [1244, 501] width 5 height 192
